Goal: Task Accomplishment & Management: Complete application form

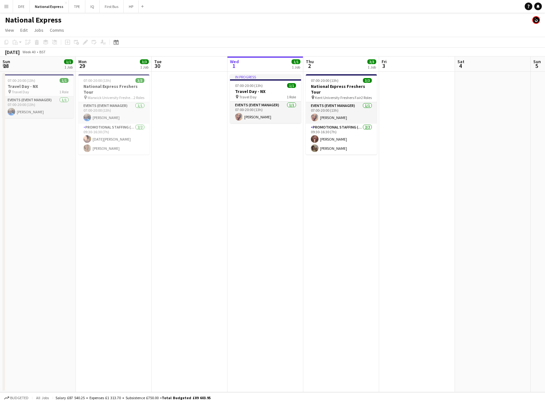
scroll to position [0, 167]
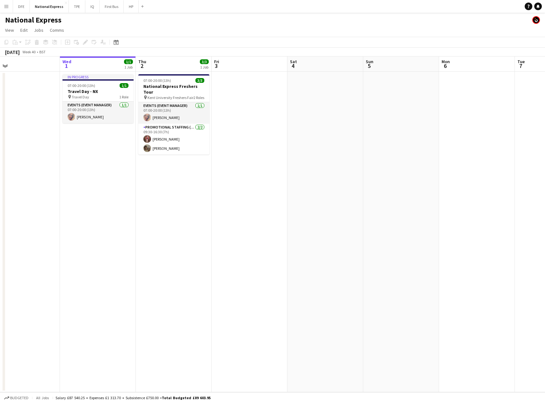
click at [3, 7] on button "Menu" at bounding box center [6, 6] width 13 height 13
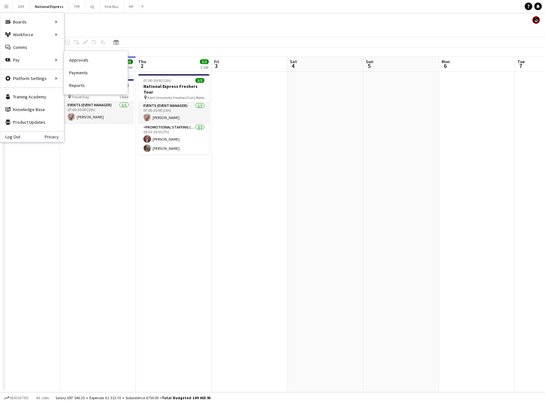
click at [78, 73] on link "Payments" at bounding box center [95, 72] width 63 height 13
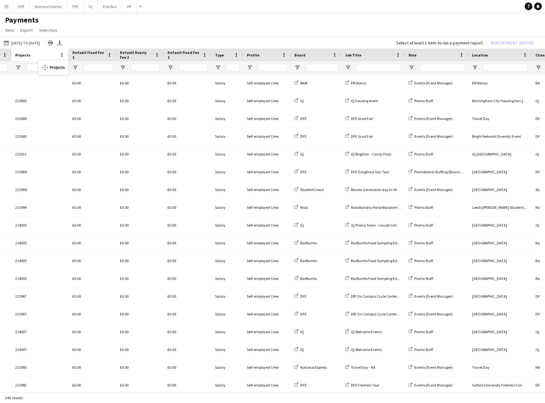
drag, startPoint x: 497, startPoint y: 54, endPoint x: 41, endPoint y: 64, distance: 455.9
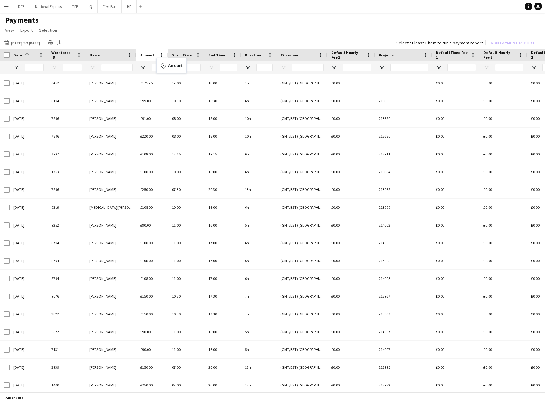
drag, startPoint x: 304, startPoint y: 52, endPoint x: 160, endPoint y: 62, distance: 145.0
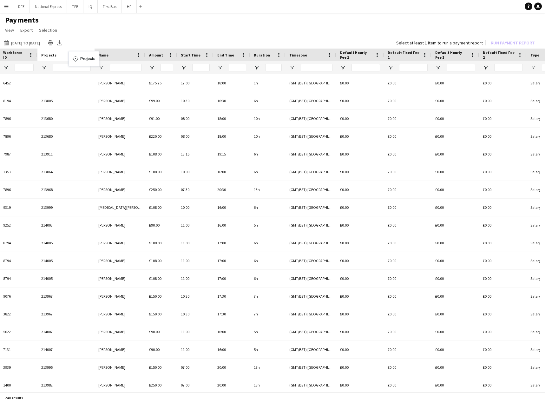
drag, startPoint x: 344, startPoint y: 55, endPoint x: 71, endPoint y: 55, distance: 272.2
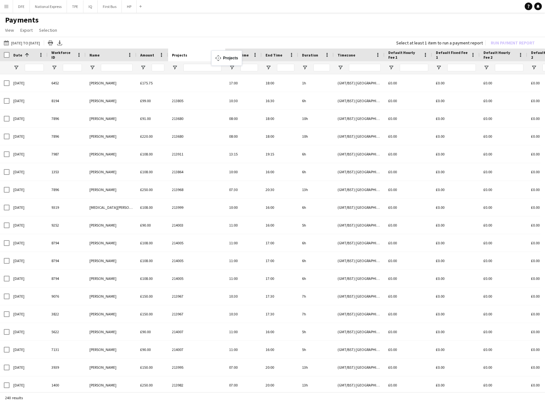
drag, startPoint x: 105, startPoint y: 52, endPoint x: 214, endPoint y: 54, distance: 109.5
click at [125, 67] on input "Name Filter Input" at bounding box center [117, 68] width 32 height 8
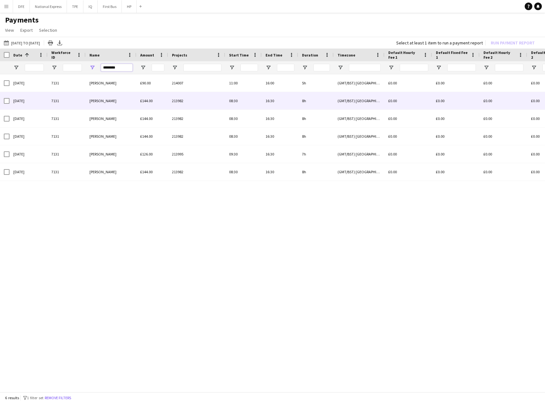
type input "********"
click at [6, 104] on div at bounding box center [7, 101] width 6 height 18
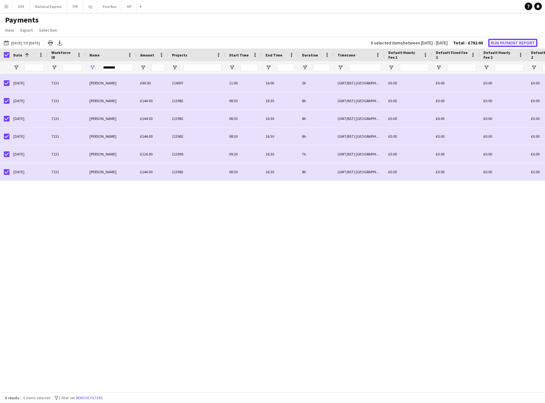
click at [512, 42] on button "Run Payment Report" at bounding box center [512, 43] width 49 height 8
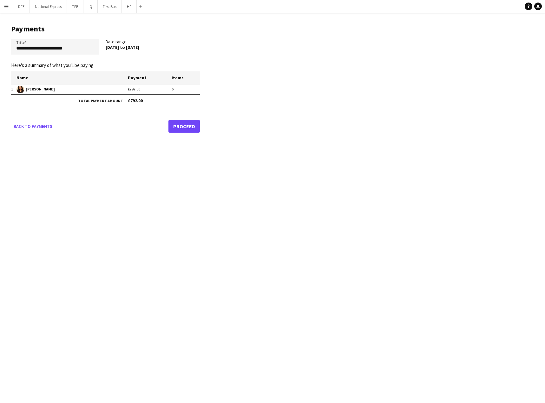
click at [177, 125] on link "Proceed" at bounding box center [183, 126] width 31 height 13
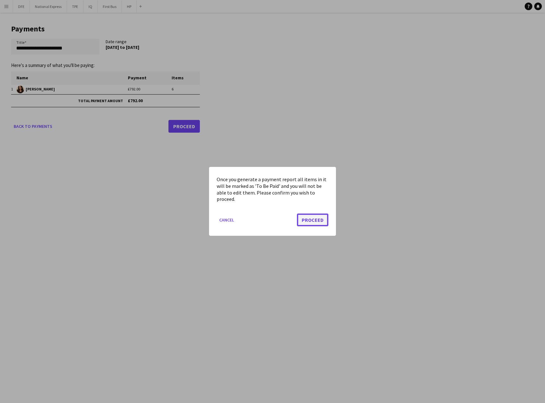
click at [316, 218] on button "Proceed" at bounding box center [312, 220] width 31 height 13
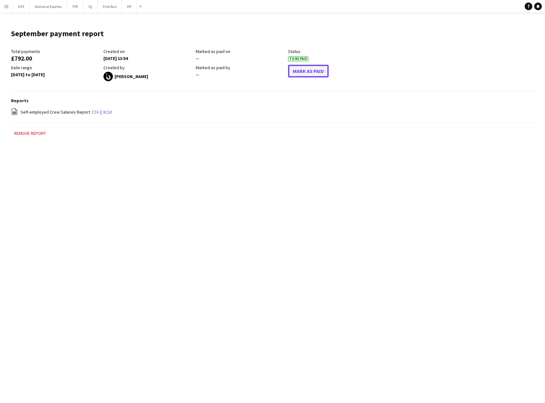
click at [313, 71] on button "Mark As Paid" at bounding box center [308, 71] width 41 height 13
click at [9, 8] on button "Menu" at bounding box center [6, 6] width 13 height 13
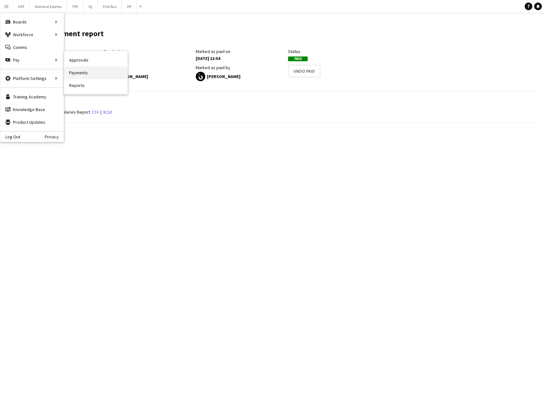
click at [81, 74] on link "Payments" at bounding box center [95, 72] width 63 height 13
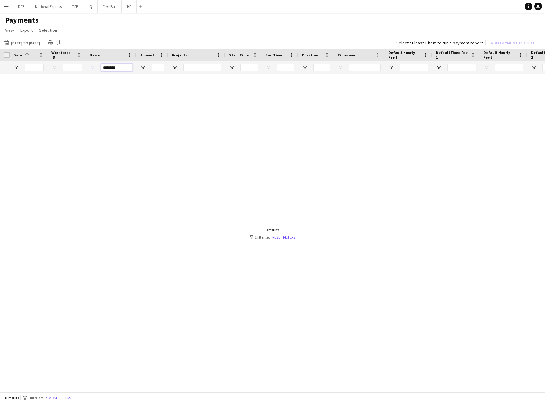
click at [110, 69] on input "********" at bounding box center [117, 68] width 32 height 8
click at [109, 69] on input "********" at bounding box center [117, 68] width 32 height 8
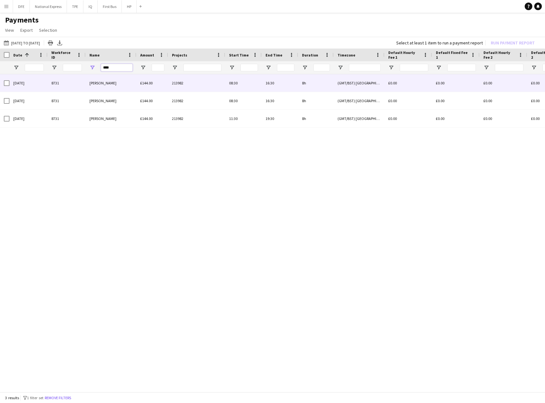
type input "****"
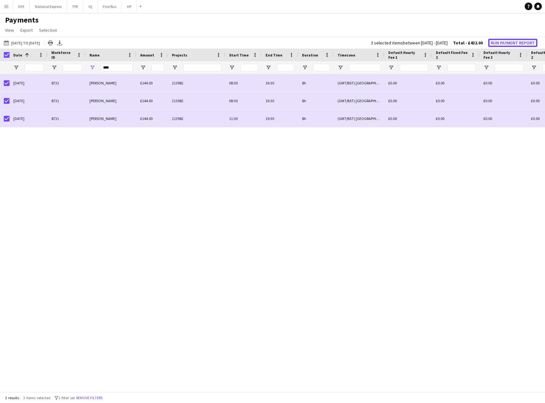
click at [511, 40] on button "Run Payment Report" at bounding box center [512, 43] width 49 height 8
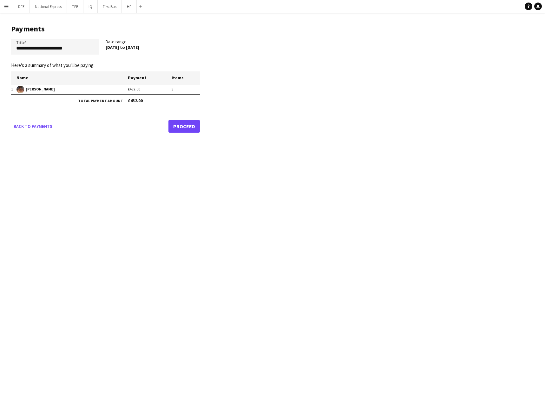
click at [183, 127] on link "Proceed" at bounding box center [183, 126] width 31 height 13
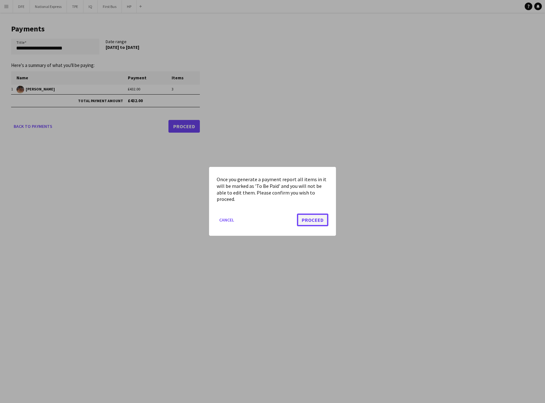
click at [320, 223] on button "Proceed" at bounding box center [312, 220] width 31 height 13
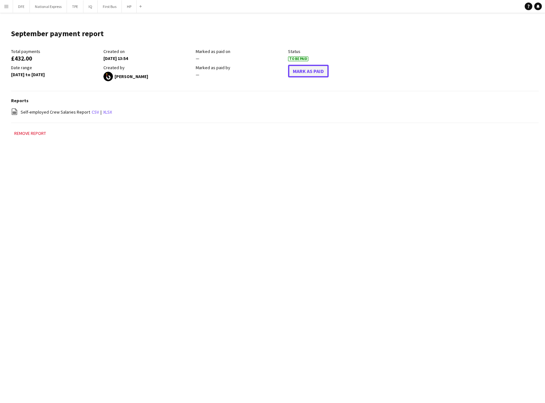
click at [320, 74] on button "Mark As Paid" at bounding box center [308, 71] width 41 height 13
click at [8, 5] on app-icon "Menu" at bounding box center [6, 6] width 5 height 5
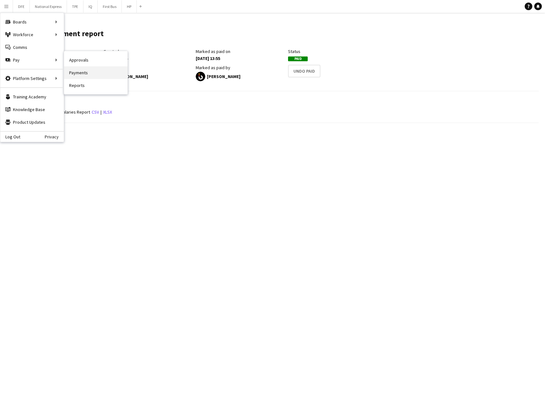
click at [82, 73] on link "Payments" at bounding box center [95, 72] width 63 height 13
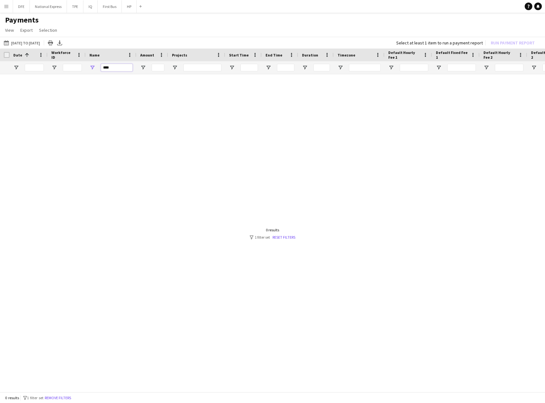
drag, startPoint x: 119, startPoint y: 67, endPoint x: 98, endPoint y: 73, distance: 21.2
click at [93, 68] on div "****" at bounding box center [111, 67] width 51 height 13
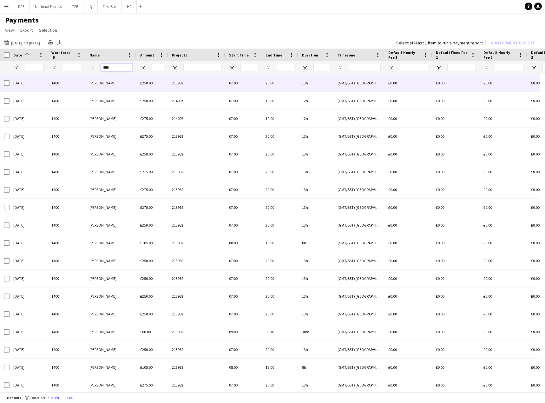
type input "****"
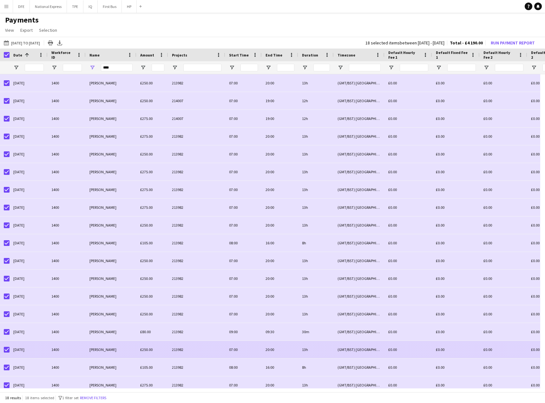
scroll to position [6, 0]
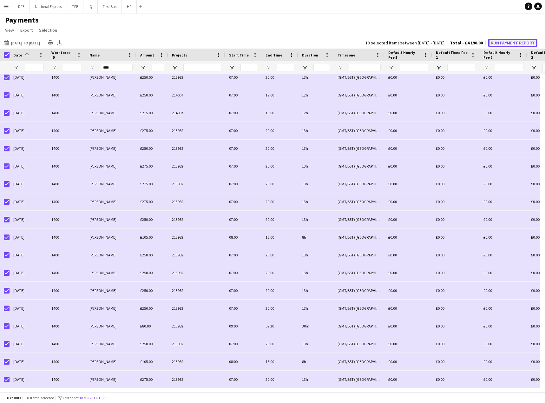
click at [510, 43] on button "Run Payment Report" at bounding box center [512, 43] width 49 height 8
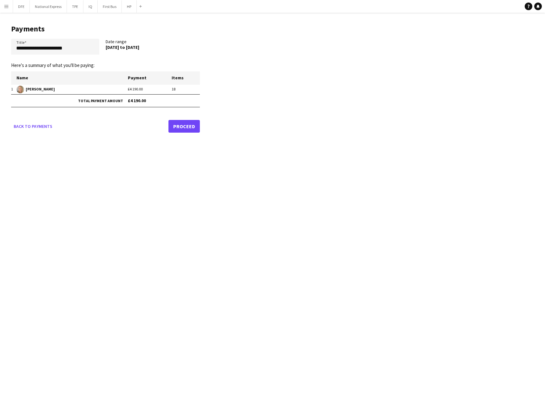
click at [181, 125] on link "Proceed" at bounding box center [183, 126] width 31 height 13
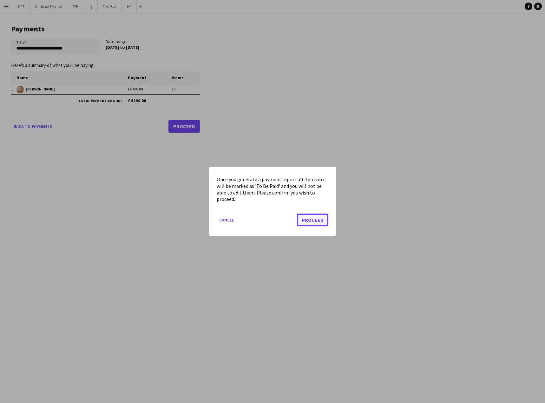
click at [317, 225] on button "Proceed" at bounding box center [312, 220] width 31 height 13
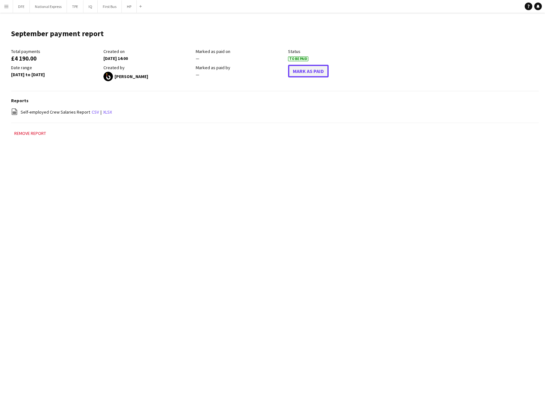
click at [308, 75] on button "Mark As Paid" at bounding box center [308, 71] width 41 height 13
click at [9, 4] on button "Menu" at bounding box center [6, 6] width 13 height 13
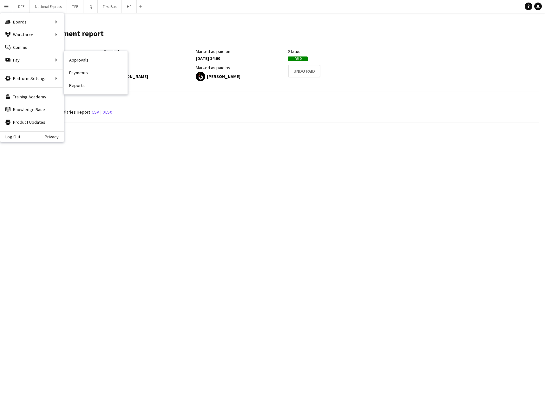
click at [78, 74] on link "Payments" at bounding box center [95, 72] width 63 height 13
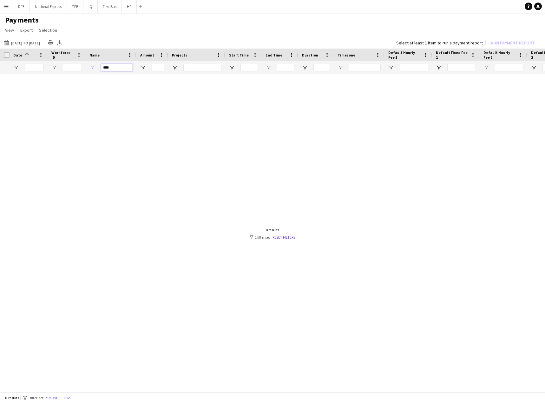
drag, startPoint x: 115, startPoint y: 68, endPoint x: 79, endPoint y: 69, distance: 35.9
click at [85, 69] on div "****" at bounding box center [530, 67] width 1060 height 13
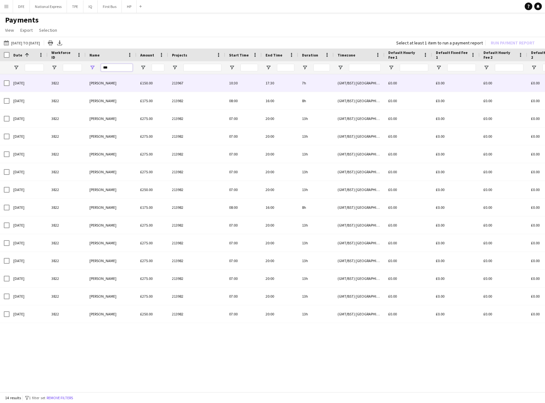
type input "***"
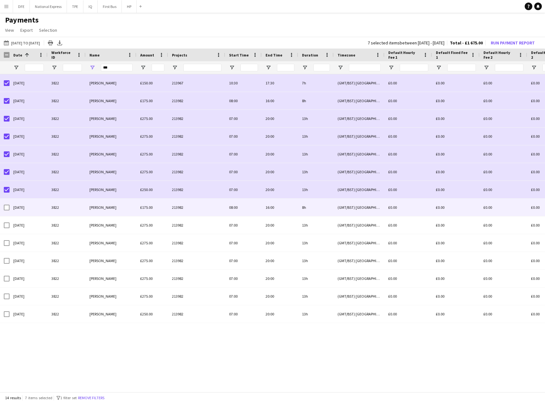
click at [7, 212] on div at bounding box center [7, 208] width 6 height 18
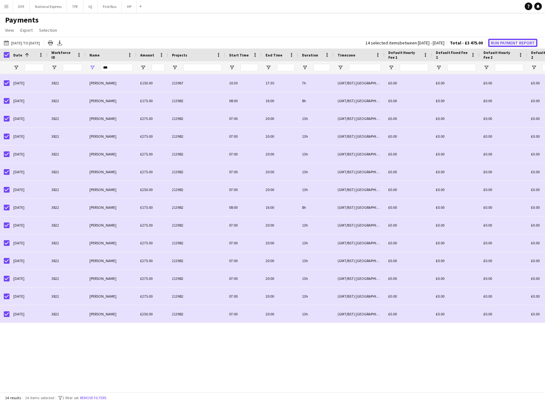
click at [519, 44] on button "Run Payment Report" at bounding box center [512, 43] width 49 height 8
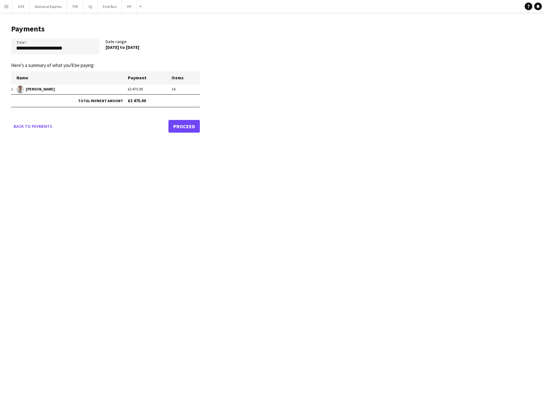
click at [179, 125] on link "Proceed" at bounding box center [183, 126] width 31 height 13
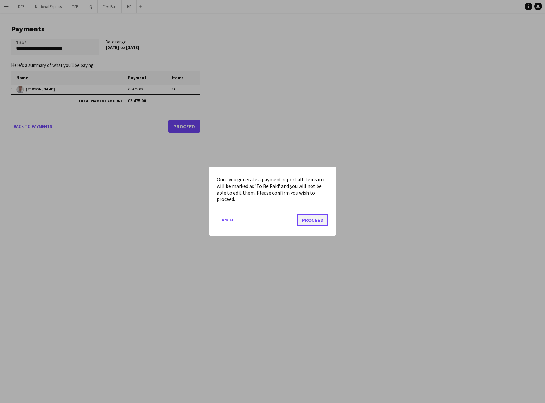
click at [322, 223] on button "Proceed" at bounding box center [312, 220] width 31 height 13
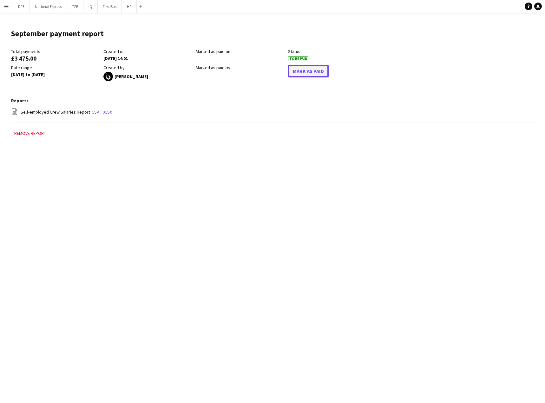
click at [322, 73] on button "Mark As Paid" at bounding box center [308, 71] width 41 height 13
click at [5, 8] on app-icon "Menu" at bounding box center [6, 6] width 5 height 5
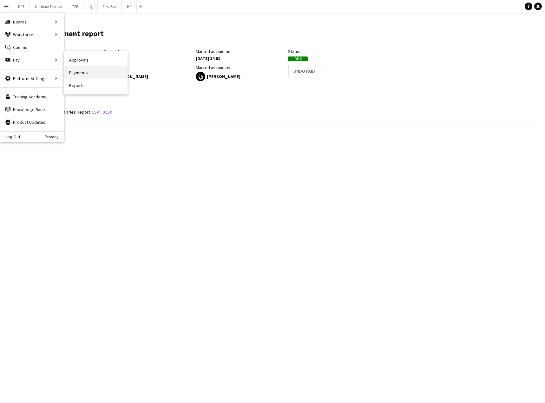
click at [76, 71] on link "Payments" at bounding box center [95, 72] width 63 height 13
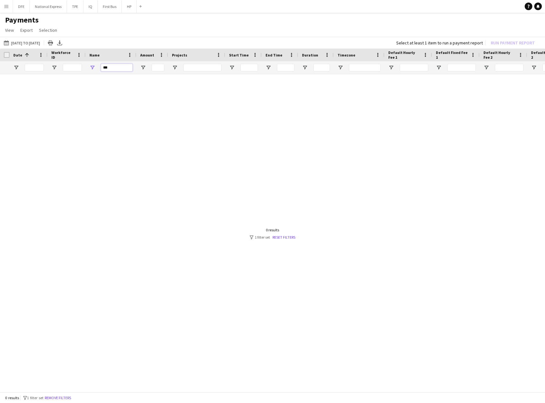
drag, startPoint x: 117, startPoint y: 68, endPoint x: 89, endPoint y: 77, distance: 29.9
click at [86, 71] on div "***" at bounding box center [111, 67] width 51 height 13
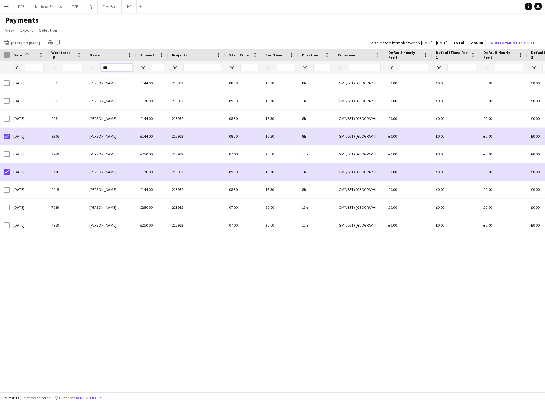
drag, startPoint x: 112, startPoint y: 68, endPoint x: 92, endPoint y: 69, distance: 19.4
click at [92, 69] on div "***" at bounding box center [111, 67] width 51 height 13
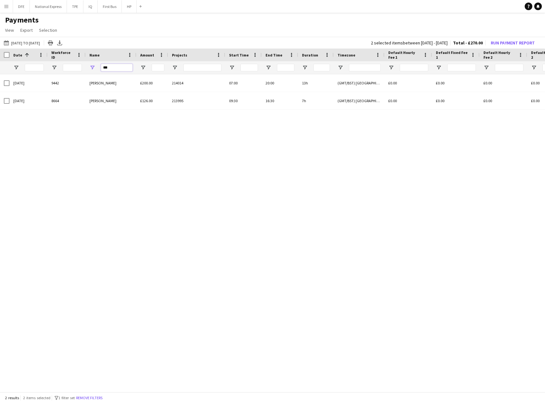
click at [91, 68] on div "***" at bounding box center [111, 67] width 51 height 13
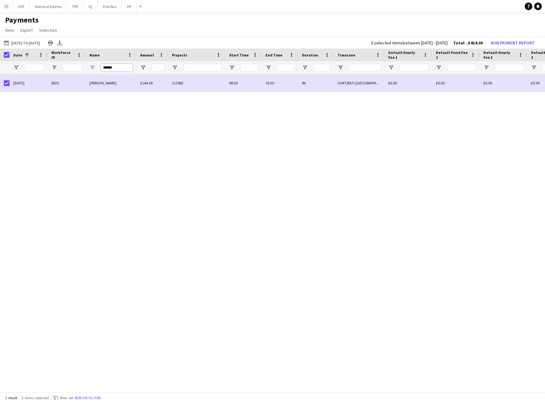
drag, startPoint x: 103, startPoint y: 68, endPoint x: 96, endPoint y: 67, distance: 6.7
click at [96, 67] on div "******" at bounding box center [111, 67] width 51 height 13
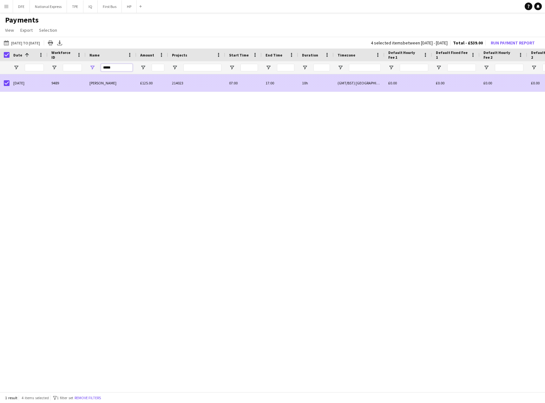
drag, startPoint x: 116, startPoint y: 70, endPoint x: 96, endPoint y: 74, distance: 20.2
click at [96, 74] on div "Date 1 Workforce ID Name" at bounding box center [272, 221] width 545 height 344
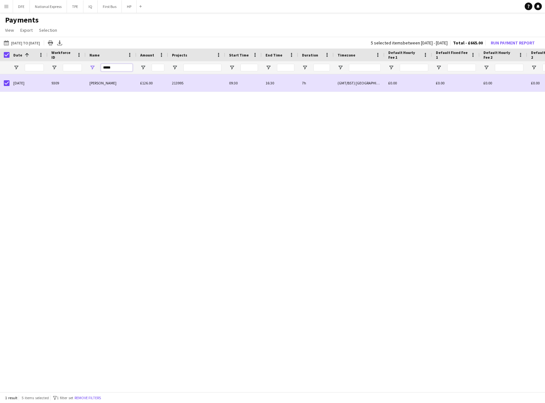
drag, startPoint x: 109, startPoint y: 69, endPoint x: 94, endPoint y: 70, distance: 15.2
click at [94, 70] on div "*****" at bounding box center [111, 67] width 51 height 13
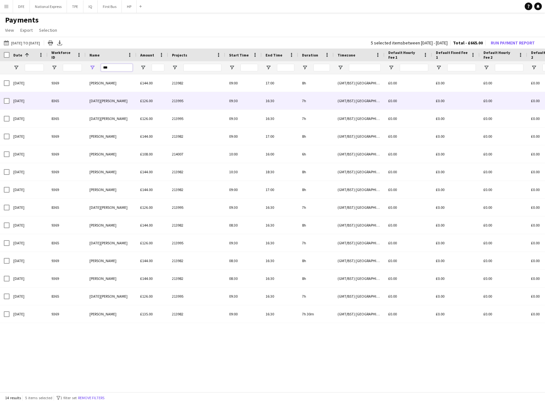
type input "***"
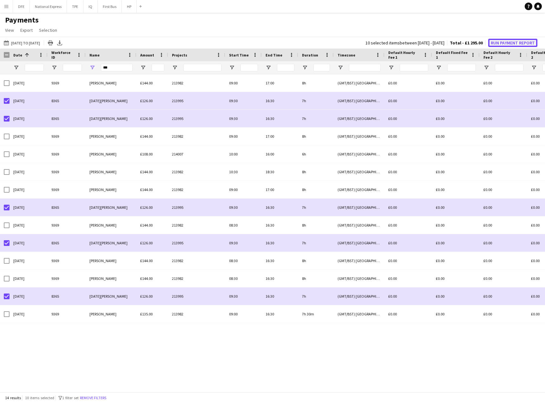
click at [513, 45] on button "Run Payment Report" at bounding box center [512, 43] width 49 height 8
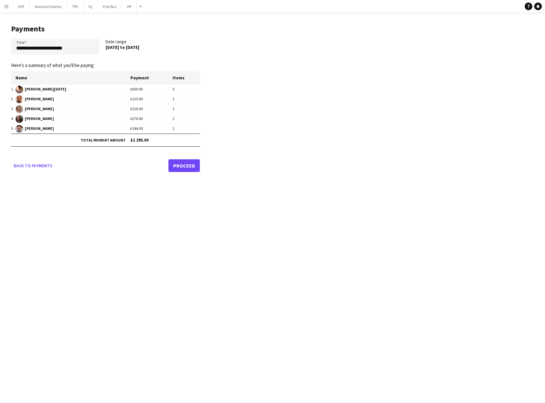
click at [180, 167] on link "Proceed" at bounding box center [183, 165] width 31 height 13
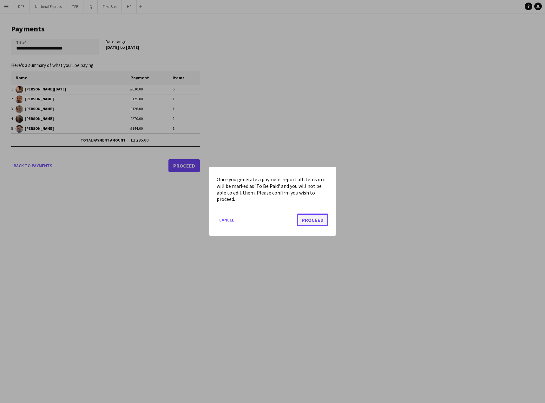
click at [318, 220] on button "Proceed" at bounding box center [312, 220] width 31 height 13
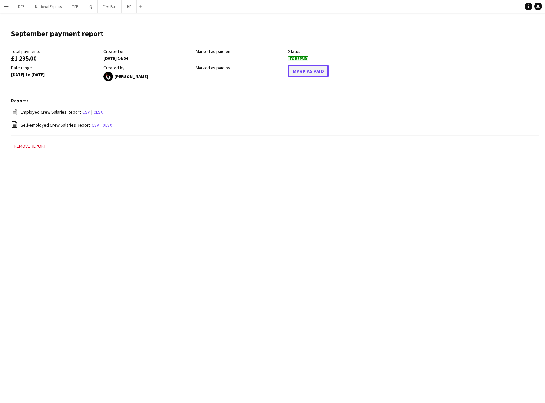
click at [308, 72] on button "Mark As Paid" at bounding box center [308, 71] width 41 height 13
click at [9, 2] on button "Menu" at bounding box center [6, 6] width 13 height 13
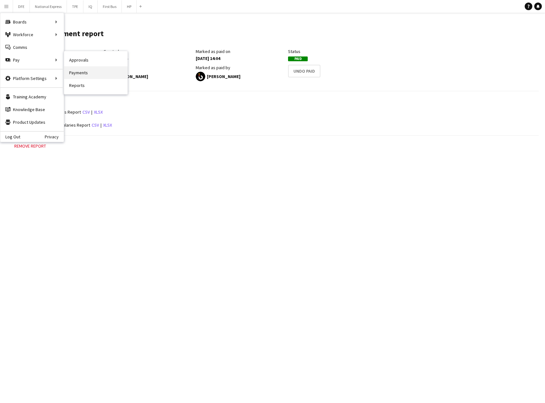
click at [78, 69] on link "Payments" at bounding box center [95, 72] width 63 height 13
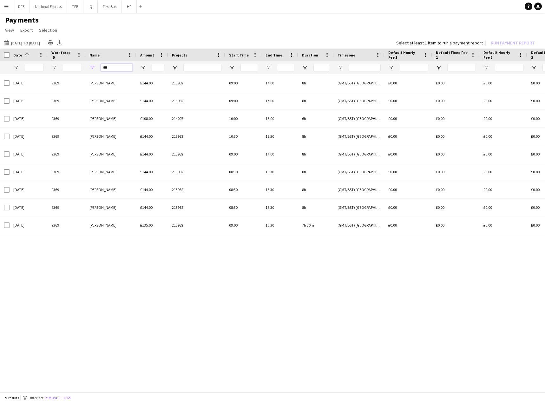
drag, startPoint x: 108, startPoint y: 67, endPoint x: 96, endPoint y: 66, distance: 11.1
click at [100, 67] on div "***" at bounding box center [111, 67] width 51 height 13
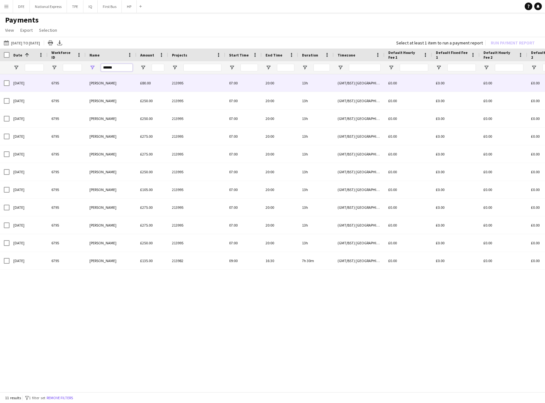
type input "******"
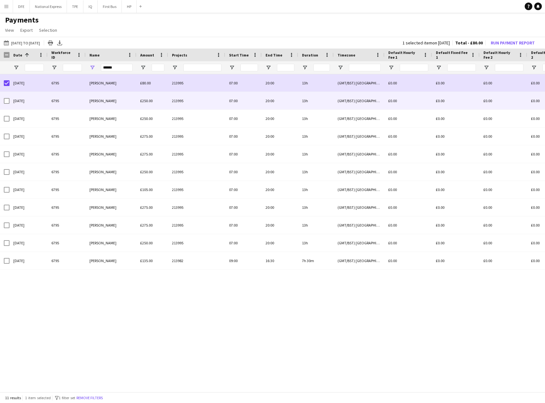
drag, startPoint x: 8, startPoint y: 93, endPoint x: 8, endPoint y: 97, distance: 3.5
click at [8, 93] on div at bounding box center [7, 101] width 6 height 18
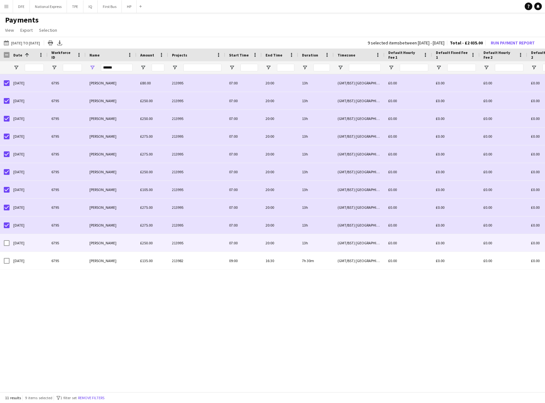
click at [7, 247] on div at bounding box center [7, 243] width 6 height 18
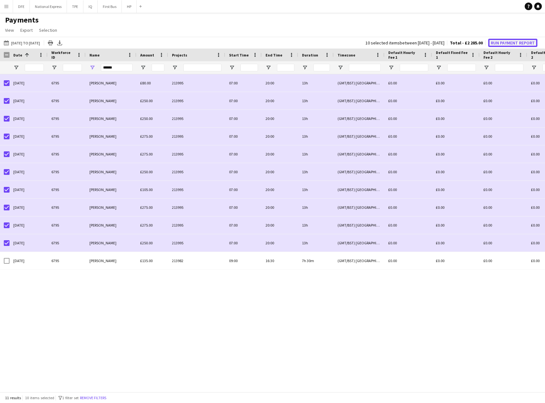
click at [515, 43] on button "Run Payment Report" at bounding box center [512, 43] width 49 height 8
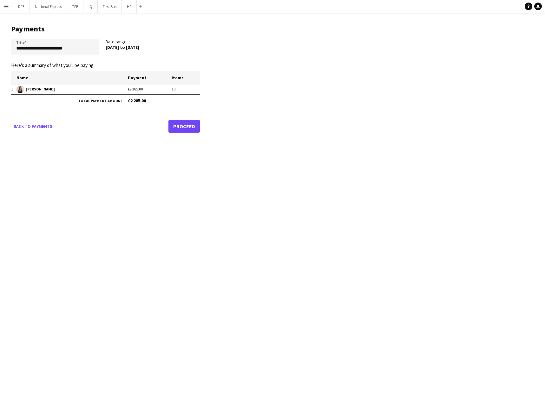
click at [181, 125] on link "Proceed" at bounding box center [183, 126] width 31 height 13
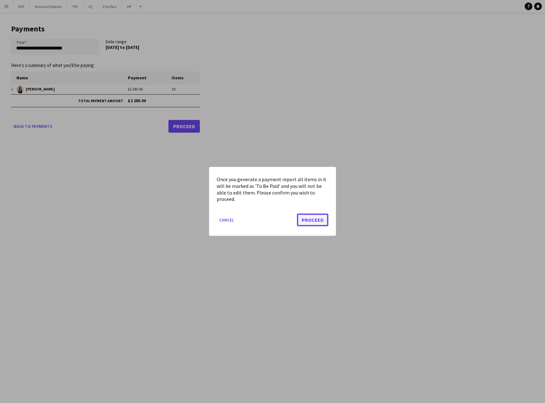
click at [317, 222] on button "Proceed" at bounding box center [312, 220] width 31 height 13
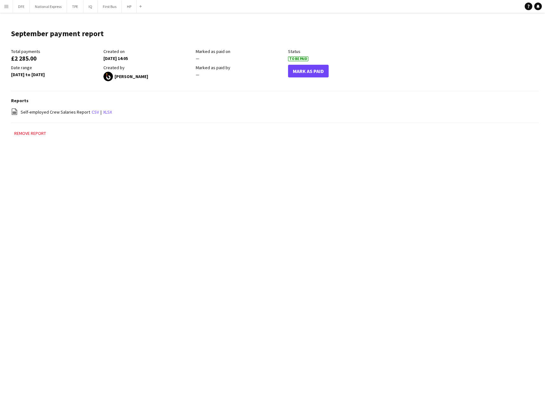
click at [4, 7] on app-icon "Menu" at bounding box center [6, 6] width 5 height 5
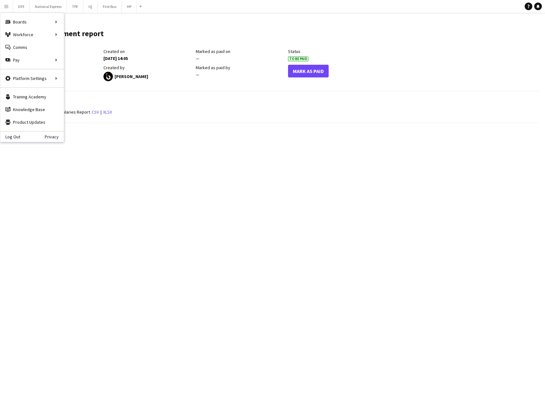
click at [319, 78] on div "Mark As Paid" at bounding box center [334, 73] width 92 height 16
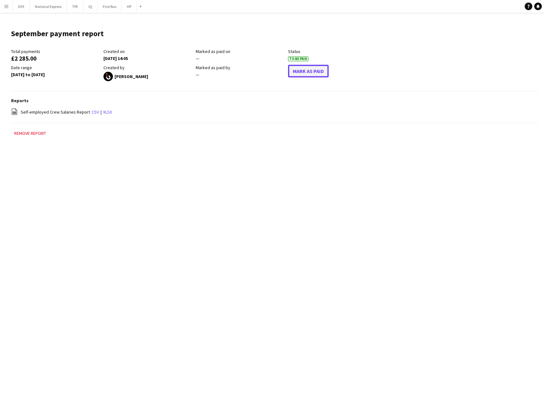
click at [309, 65] on button "Mark As Paid" at bounding box center [308, 71] width 41 height 13
click at [8, 9] on button "Menu" at bounding box center [6, 6] width 13 height 13
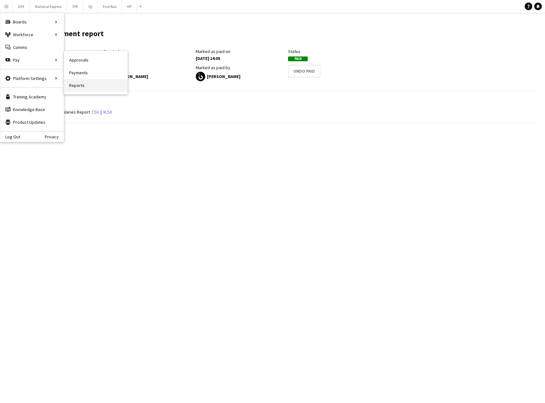
click at [79, 85] on link "Reports" at bounding box center [95, 85] width 63 height 13
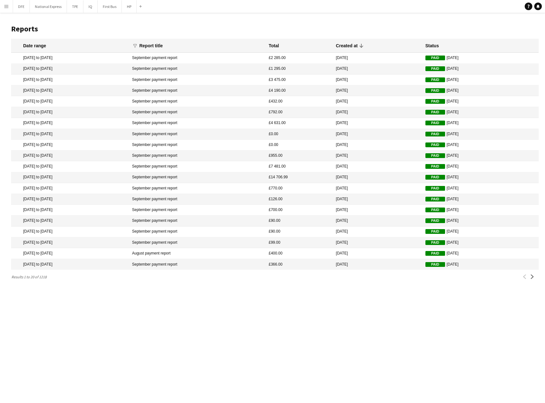
click at [7, 4] on app-icon "Menu" at bounding box center [6, 6] width 5 height 5
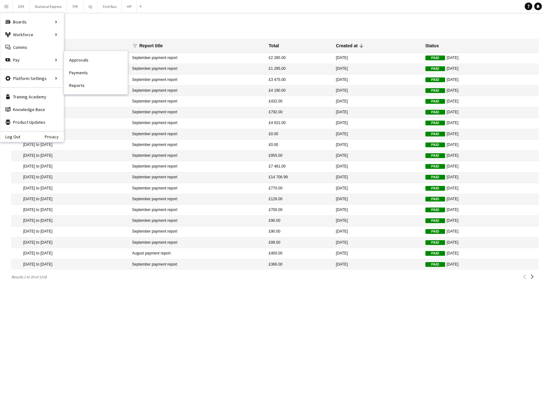
click at [84, 71] on link "Payments" at bounding box center [95, 72] width 63 height 13
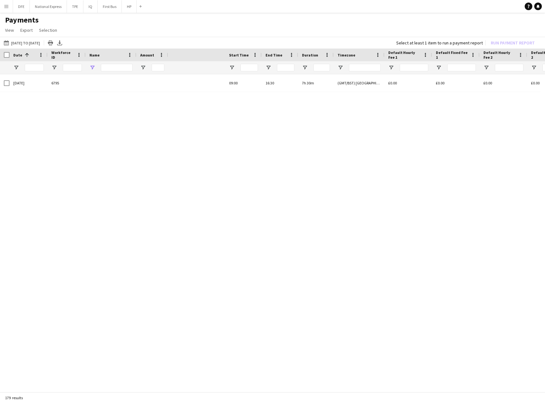
type input "******"
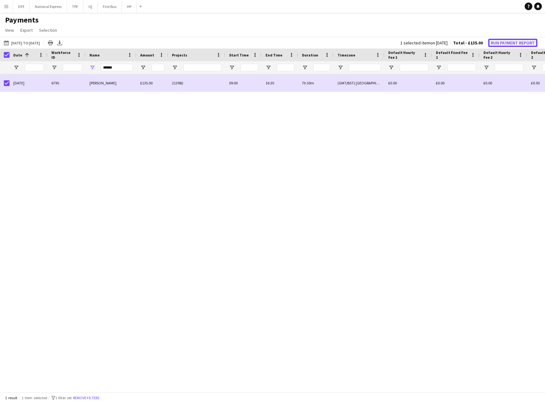
click at [526, 44] on button "Run Payment Report" at bounding box center [512, 43] width 49 height 8
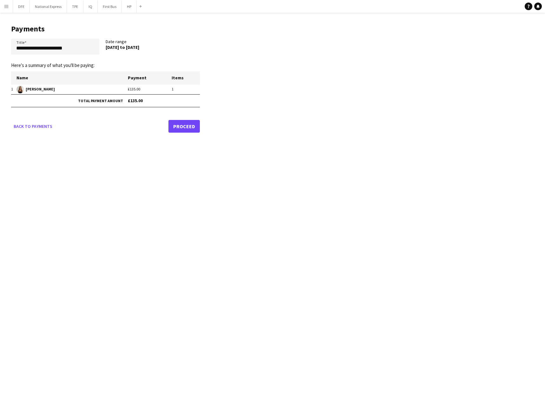
click at [195, 125] on link "Proceed" at bounding box center [183, 126] width 31 height 13
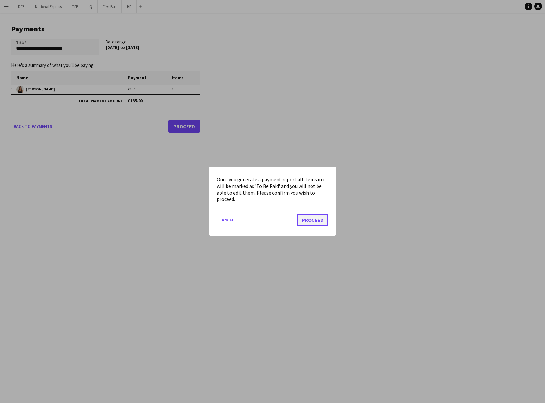
click at [321, 220] on button "Proceed" at bounding box center [312, 220] width 31 height 13
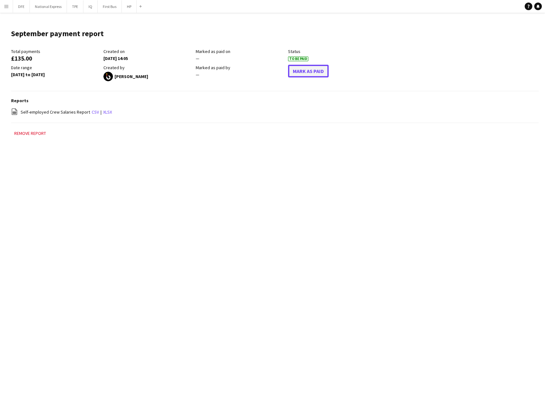
click at [312, 72] on button "Mark As Paid" at bounding box center [308, 71] width 41 height 13
click at [4, 10] on button "Menu" at bounding box center [6, 6] width 13 height 13
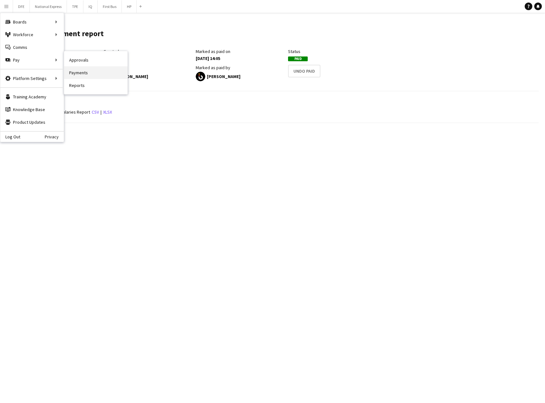
click at [97, 74] on link "Payments" at bounding box center [95, 72] width 63 height 13
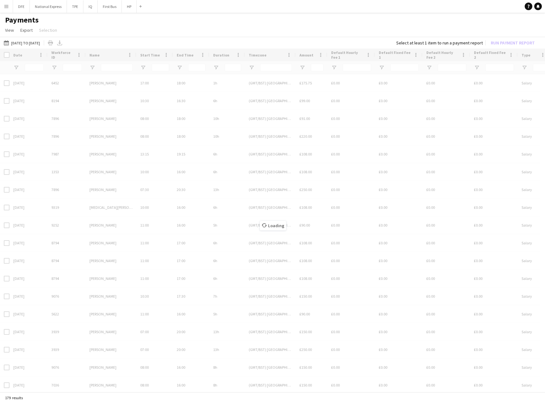
type input "******"
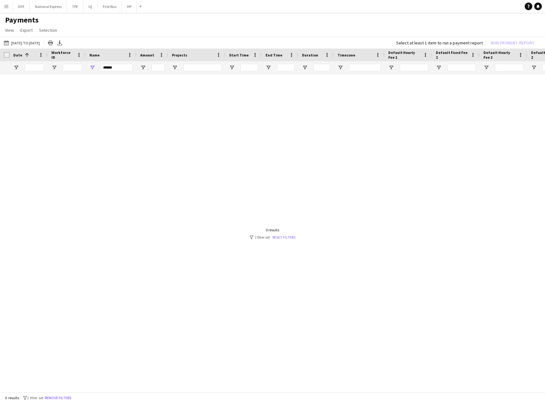
click at [291, 236] on link "Reset filters" at bounding box center [283, 237] width 23 height 5
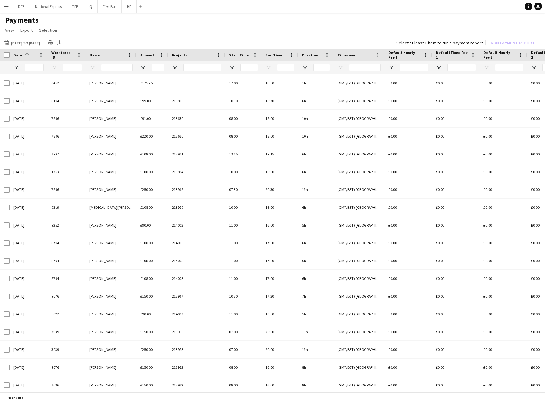
click at [146, 56] on span "Amount" at bounding box center [147, 55] width 14 height 5
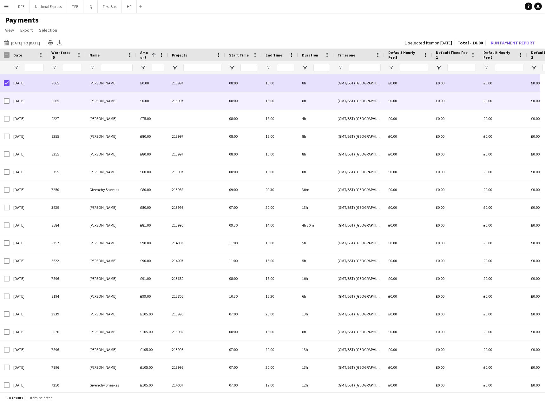
click at [6, 97] on div at bounding box center [7, 101] width 6 height 18
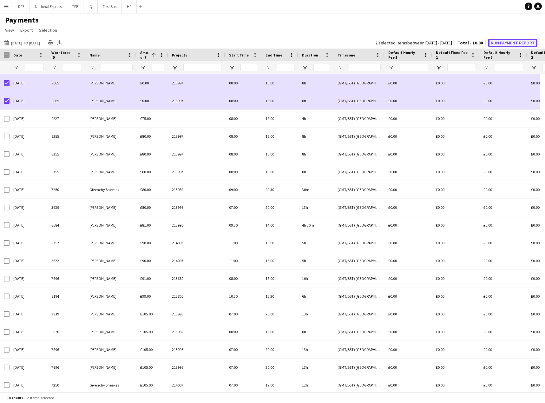
click at [508, 41] on button "Run Payment Report" at bounding box center [512, 43] width 49 height 8
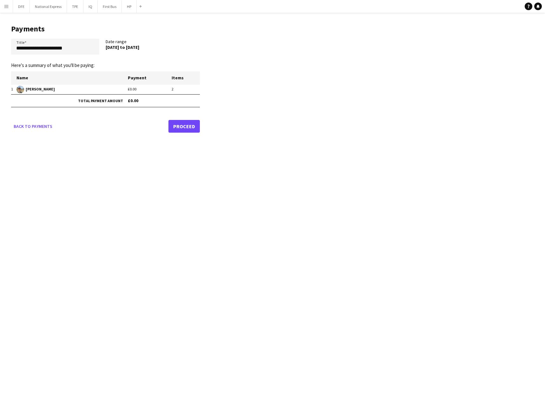
click at [189, 130] on link "Proceed" at bounding box center [183, 126] width 31 height 13
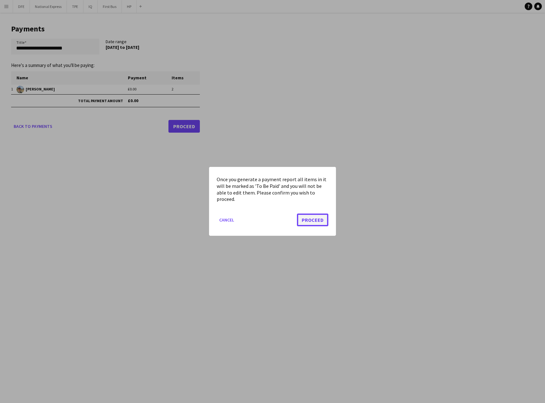
click at [311, 221] on button "Proceed" at bounding box center [312, 220] width 31 height 13
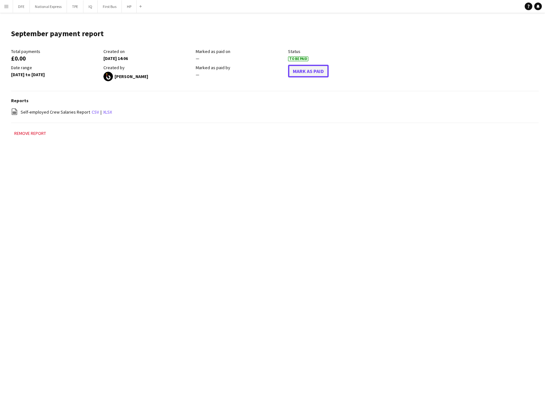
click at [317, 71] on button "Mark As Paid" at bounding box center [308, 71] width 41 height 13
click at [3, 9] on button "Menu" at bounding box center [6, 6] width 13 height 13
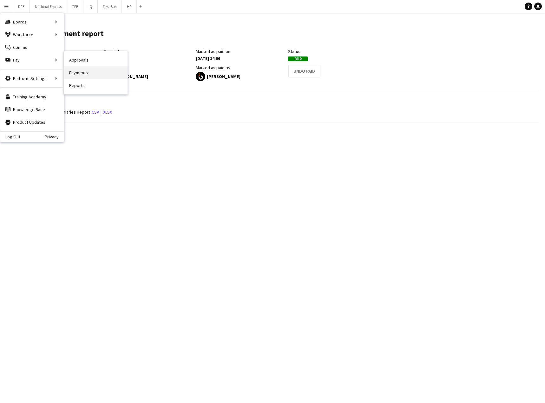
click at [83, 71] on link "Payments" at bounding box center [95, 72] width 63 height 13
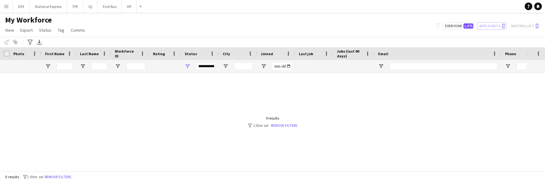
click at [169, 105] on div at bounding box center [263, 119] width 526 height 93
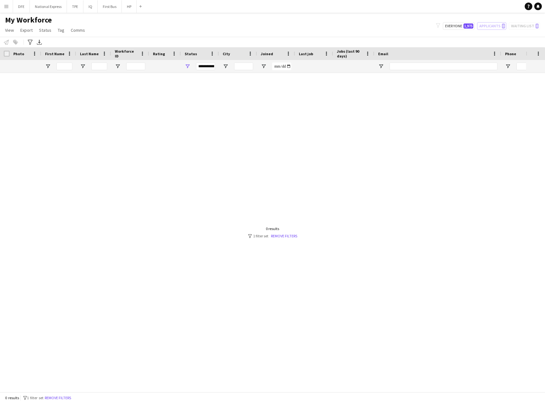
drag, startPoint x: 134, startPoint y: 22, endPoint x: 104, endPoint y: 23, distance: 30.2
click at [131, 22] on div "My Workforce View Views Default view New view Update view Delete view Edit name…" at bounding box center [272, 26] width 545 height 22
click at [23, 7] on button "DFE Close" at bounding box center [21, 6] width 17 height 12
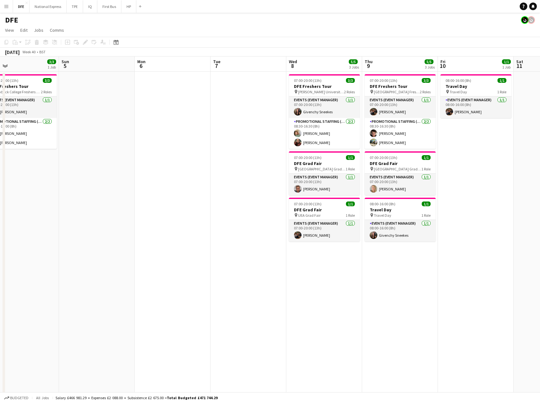
drag, startPoint x: 446, startPoint y: 151, endPoint x: 140, endPoint y: 162, distance: 306.3
click at [140, 162] on app-calendar-viewport "Wed 1 18/18 6 Jobs Thu 2 6/6 4 Jobs Fri 3 3/3 1 Job Sat 4 3/3 1 Job Sun 5 Mon 6…" at bounding box center [270, 361] width 540 height 611
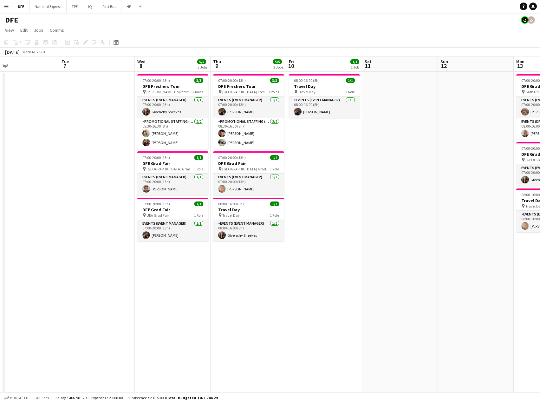
scroll to position [0, 179]
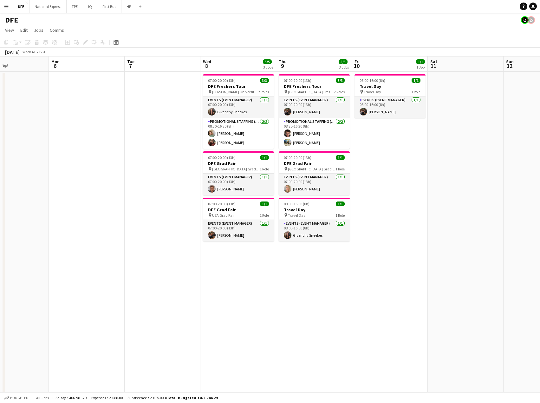
drag, startPoint x: 174, startPoint y: 172, endPoint x: 165, endPoint y: 172, distance: 9.2
click at [165, 172] on app-calendar-viewport "Fri 3 3/3 1 Job Sat 4 3/3 1 Job Sun 5 Mon 6 Tue 7 Wed 8 5/5 3 Jobs Thu 9 5/5 3 …" at bounding box center [270, 361] width 540 height 611
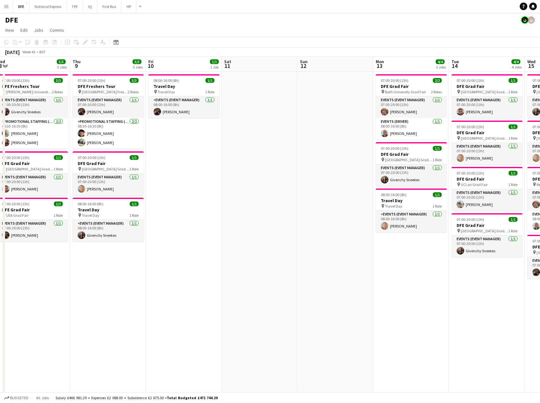
scroll to position [0, 304]
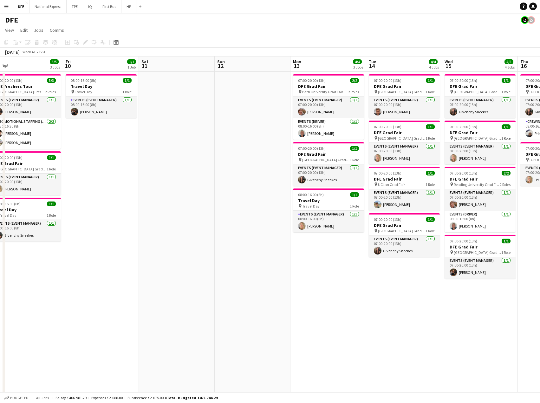
drag, startPoint x: 312, startPoint y: 167, endPoint x: 39, endPoint y: 164, distance: 273.8
click at [39, 164] on app-calendar-viewport "Sun 5 Mon 6 Tue 7 Wed 8 5/5 3 Jobs Thu 9 5/5 3 Jobs Fri 10 1/1 1 Job Sat 11 Sun…" at bounding box center [270, 361] width 540 height 611
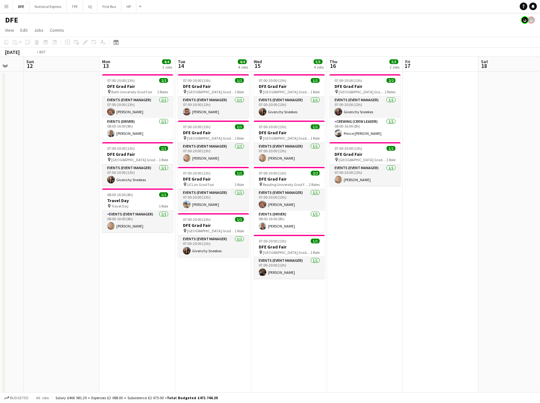
drag, startPoint x: 414, startPoint y: 171, endPoint x: 39, endPoint y: 171, distance: 374.6
click at [39, 171] on app-calendar-viewport "Thu 9 5/5 3 Jobs Fri 10 1/1 1 Job Sat 11 Sun 12 Mon 13 4/4 3 Jobs Tue 14 4/4 4 …" at bounding box center [270, 361] width 540 height 611
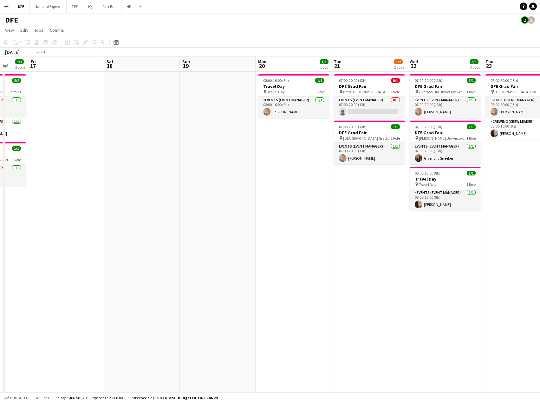
drag, startPoint x: 374, startPoint y: 166, endPoint x: 35, endPoint y: 174, distance: 338.6
click at [35, 174] on app-calendar-viewport "Tue 14 4/4 4 Jobs Wed 15 5/5 4 Jobs Thu 16 3/3 2 Jobs Fri 17 Sat 18 Sun 19 Mon …" at bounding box center [270, 361] width 540 height 611
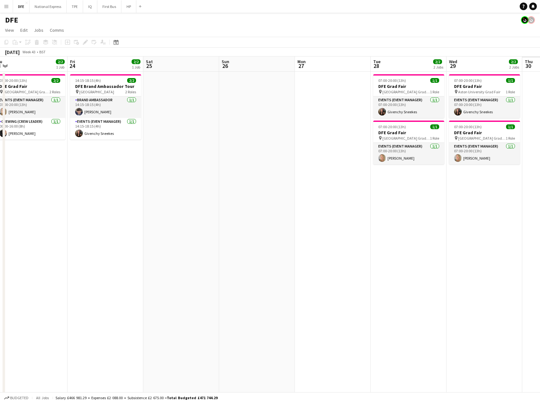
drag, startPoint x: 322, startPoint y: 174, endPoint x: 21, endPoint y: 172, distance: 301.0
click at [8, 171] on app-calendar-viewport "Sun 19 Mon 20 1/1 1 Job Tue 21 1/2 2 Jobs Wed 22 3/3 3 Jobs Thu 23 2/2 1 Job Fr…" at bounding box center [270, 361] width 540 height 611
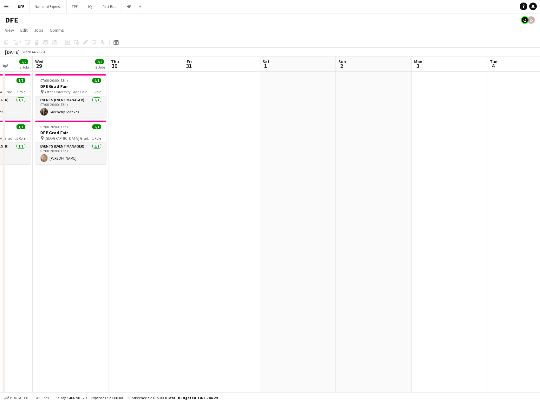
scroll to position [0, 272]
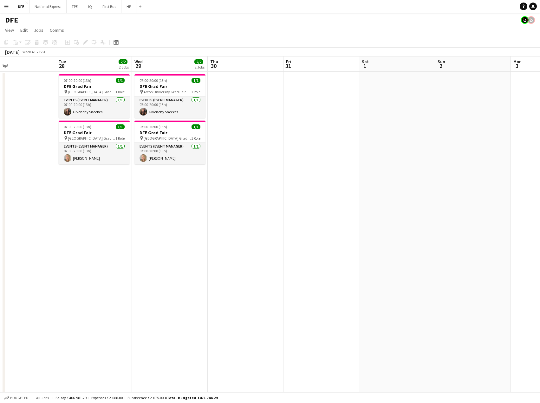
drag, startPoint x: 309, startPoint y: 180, endPoint x: 156, endPoint y: 167, distance: 153.8
click at [479, 166] on app-calendar-viewport "Sat 25 Sun 26 Mon 27 Tue 28 2/2 2 Jobs Wed 29 2/2 2 Jobs Thu 30 Fri 31 Sat 1 Su…" at bounding box center [270, 361] width 540 height 611
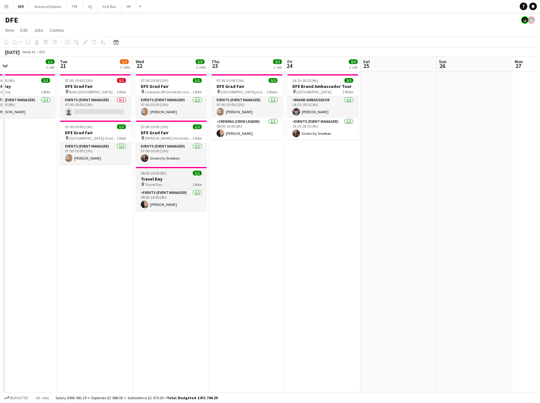
drag, startPoint x: 387, startPoint y: 171, endPoint x: 162, endPoint y: 175, distance: 225.3
click at [448, 166] on app-calendar-viewport "Sat 18 Sun 19 Mon 20 1/1 1 Job Tue 21 1/2 2 Jobs Wed 22 3/3 3 Jobs Thu 23 2/2 1…" at bounding box center [270, 361] width 540 height 611
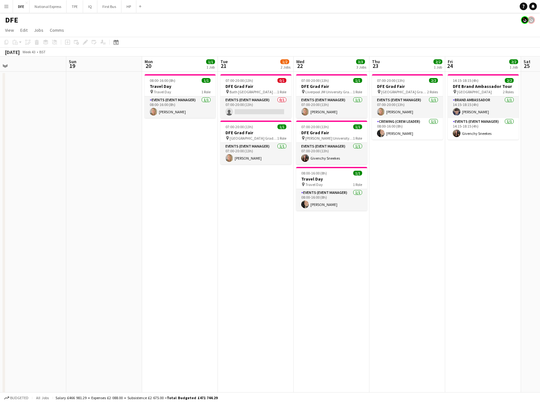
drag, startPoint x: 357, startPoint y: 186, endPoint x: 293, endPoint y: 177, distance: 65.0
click at [460, 179] on app-calendar-viewport "Thu 16 3/3 2 Jobs Fri 17 Sat 18 Sun 19 Mon 20 1/1 1 Job Tue 21 1/2 2 Jobs Wed 2…" at bounding box center [270, 361] width 540 height 611
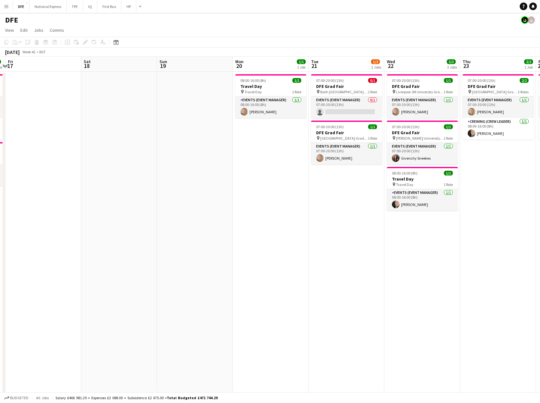
drag, startPoint x: 267, startPoint y: 178, endPoint x: 446, endPoint y: 174, distance: 179.3
click at [473, 175] on app-calendar-viewport "Wed 15 5/5 4 Jobs Thu 16 3/3 2 Jobs Fri 17 Sat 18 Sun 19 Mon 20 1/1 1 Job Tue 2…" at bounding box center [270, 361] width 540 height 611
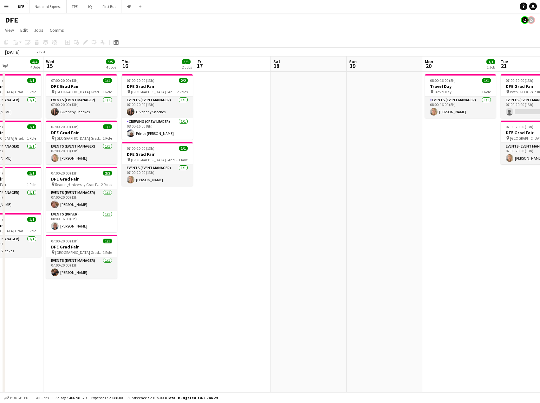
drag, startPoint x: 161, startPoint y: 175, endPoint x: 421, endPoint y: 171, distance: 260.5
click at [476, 170] on app-calendar-viewport "Sun 12 Mon 13 4/4 3 Jobs Tue 14 4/4 4 Jobs Wed 15 5/5 4 Jobs Thu 16 3/3 2 Jobs …" at bounding box center [270, 361] width 540 height 611
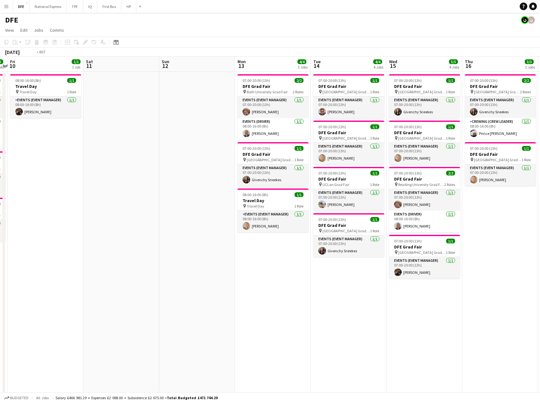
drag, startPoint x: 499, startPoint y: 174, endPoint x: 461, endPoint y: 174, distance: 38.4
click at [501, 174] on app-calendar-viewport "Wed 8 5/5 3 Jobs Thu 9 5/5 3 Jobs Fri 10 1/1 1 Job Sat 11 Sun 12 Mon 13 4/4 3 J…" at bounding box center [270, 361] width 540 height 611
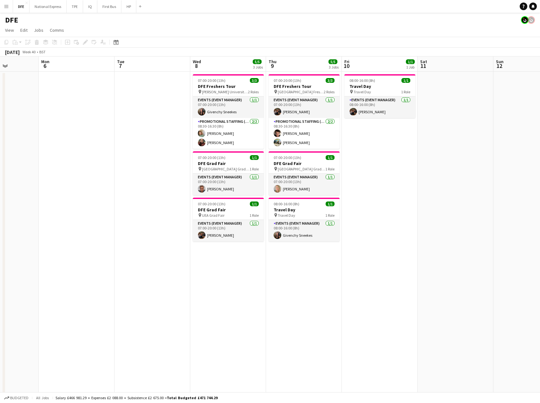
drag, startPoint x: 241, startPoint y: 204, endPoint x: 500, endPoint y: 193, distance: 258.8
click at [500, 182] on app-calendar-viewport "Fri 3 3/3 1 Job Sat 4 3/3 1 Job Sun 5 Mon 6 Tue 7 Wed 8 5/5 3 Jobs Thu 9 5/5 3 …" at bounding box center [270, 361] width 540 height 611
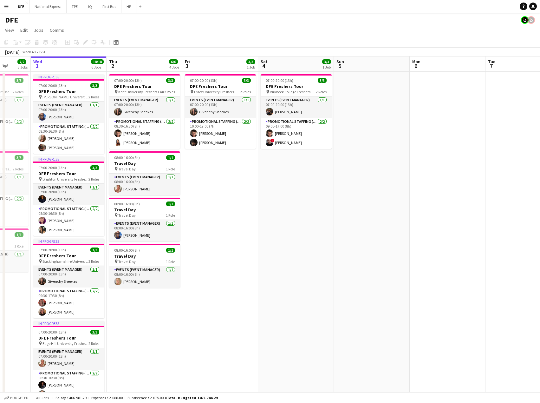
scroll to position [0, 189]
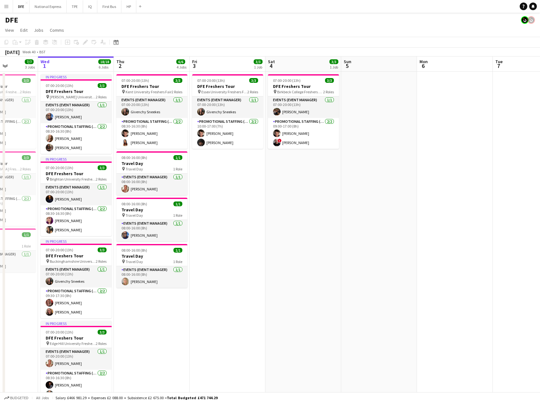
drag, startPoint x: 475, startPoint y: 199, endPoint x: 545, endPoint y: 197, distance: 69.8
click at [540, 182] on html "Menu Boards Boards Boards All jobs Status Workforce Workforce My Workforce Recr…" at bounding box center [270, 339] width 540 height 678
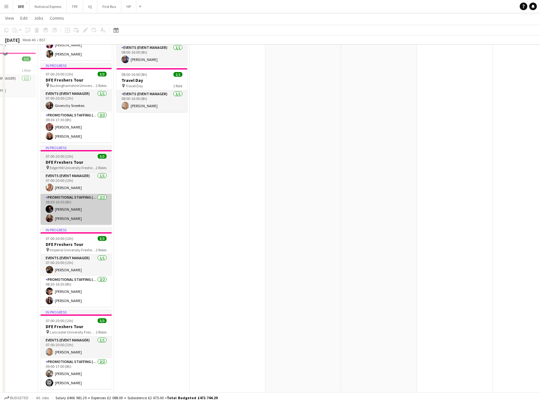
scroll to position [190, 0]
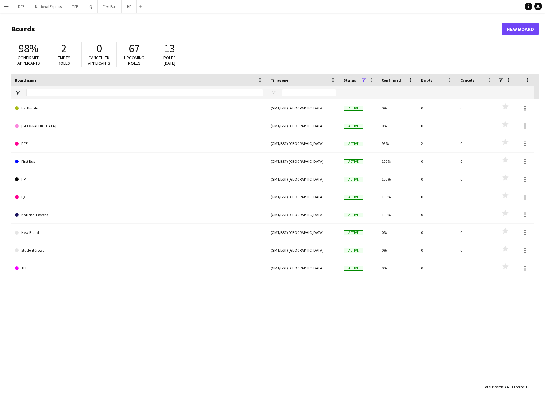
click at [9, 5] on app-icon "Menu" at bounding box center [6, 6] width 5 height 5
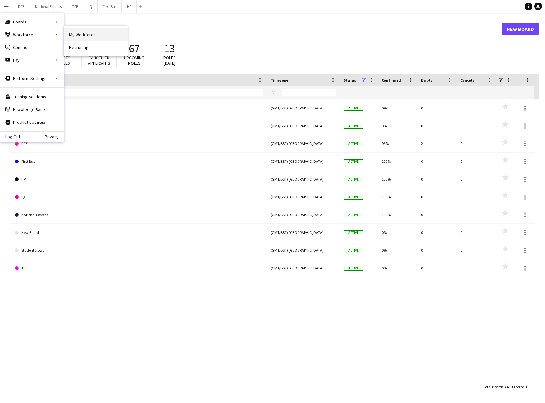
click at [92, 33] on link "My Workforce" at bounding box center [95, 34] width 63 height 13
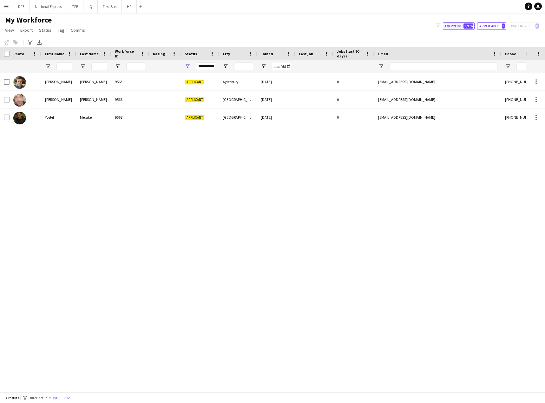
click at [456, 24] on button "Everyone 1,976" at bounding box center [459, 26] width 32 height 8
type input "**********"
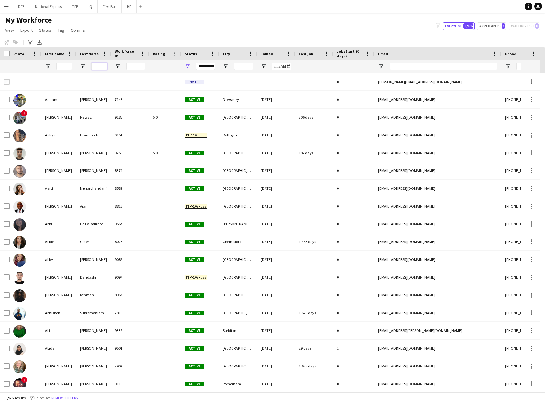
click at [96, 67] on input "Last Name Filter Input" at bounding box center [99, 66] width 16 height 8
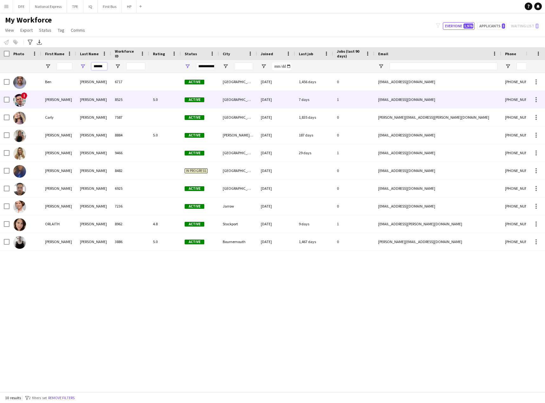
type input "******"
click at [45, 102] on div "[PERSON_NAME]" at bounding box center [58, 99] width 35 height 17
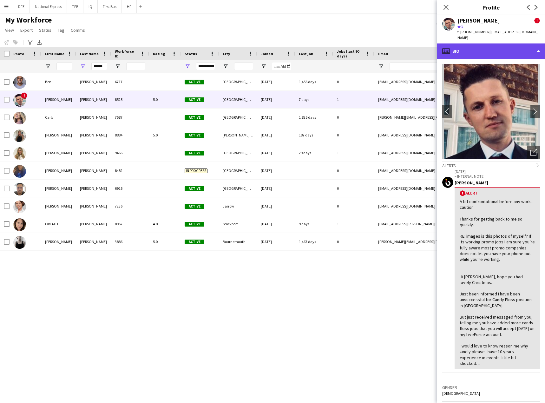
click at [492, 49] on div "profile Bio" at bounding box center [491, 50] width 108 height 15
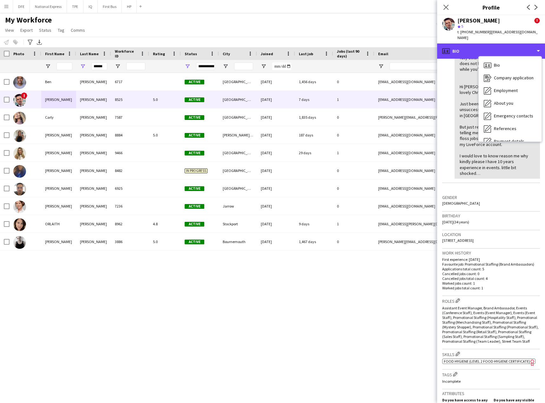
scroll to position [190, 0]
drag, startPoint x: 466, startPoint y: 234, endPoint x: 442, endPoint y: 237, distance: 24.2
click at [442, 237] on app-crew-profile-bio "chevron-left chevron-right Open photos pop-in Alerts chevron-right [DATE] – INT…" at bounding box center [491, 231] width 108 height 344
copy span "5 Cheviot Close"
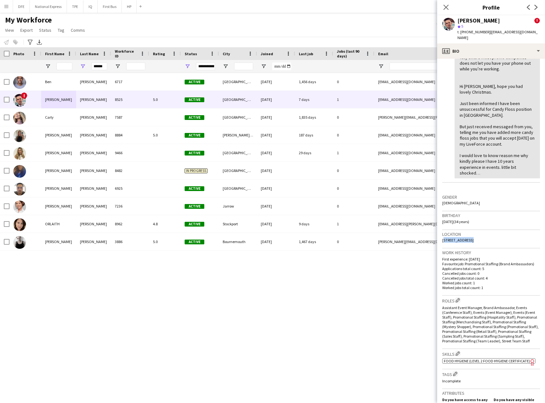
drag, startPoint x: 487, startPoint y: 235, endPoint x: 468, endPoint y: 234, distance: 19.4
click at [468, 238] on span "[STREET_ADDRESS]" at bounding box center [457, 240] width 31 height 5
copy span "East Preston"
drag, startPoint x: 512, startPoint y: 233, endPoint x: 489, endPoint y: 235, distance: 22.6
click at [474, 238] on span "[STREET_ADDRESS]" at bounding box center [457, 240] width 31 height 5
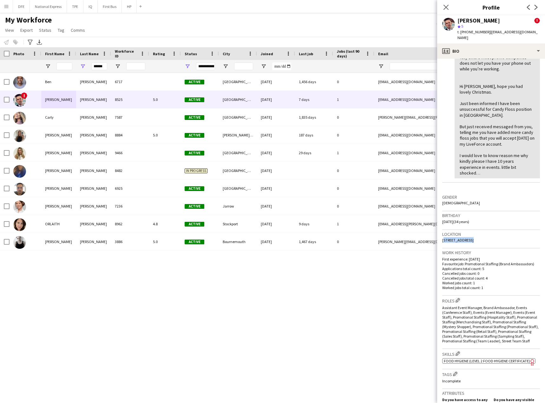
copy span "[GEOGRAPHIC_DATA]"
drag, startPoint x: 531, startPoint y: 233, endPoint x: 515, endPoint y: 233, distance: 16.2
click at [515, 233] on div "Location [STREET_ADDRESS]" at bounding box center [491, 239] width 98 height 18
copy span "BN16 1EX"
click at [447, 6] on icon at bounding box center [446, 7] width 6 height 6
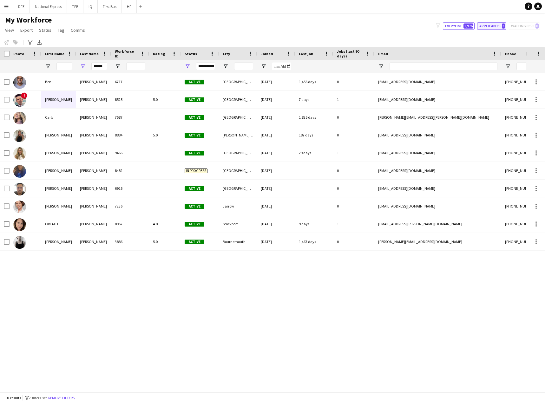
click at [490, 27] on button "Applicants 3" at bounding box center [491, 26] width 29 height 8
type input "**********"
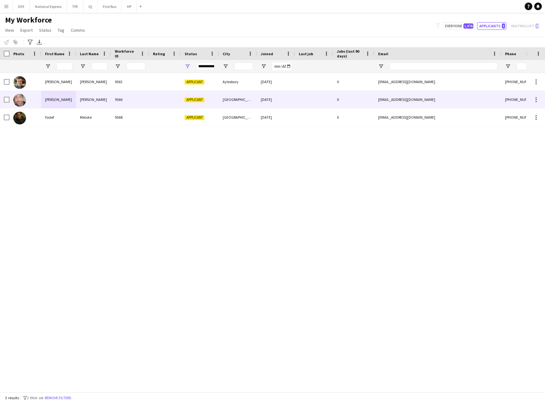
click at [60, 99] on div "[PERSON_NAME]" at bounding box center [58, 99] width 35 height 17
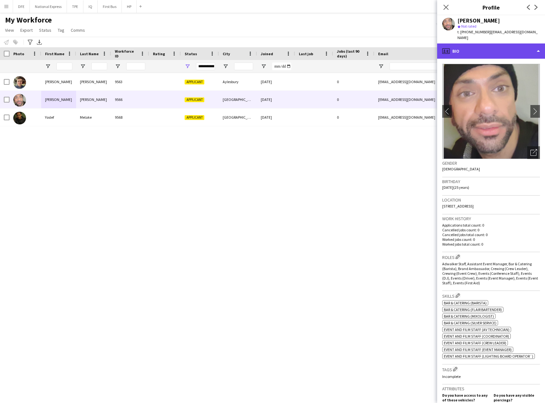
click at [501, 50] on div "profile Bio" at bounding box center [491, 50] width 108 height 15
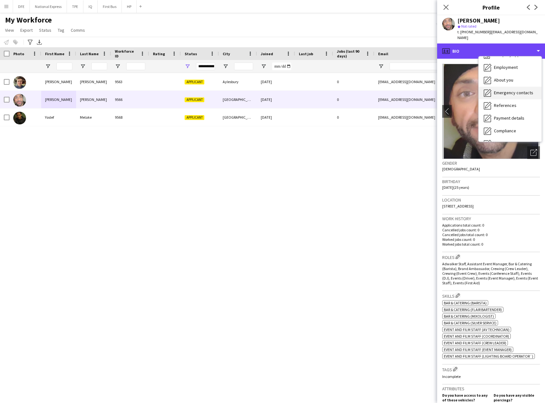
scroll to position [0, 0]
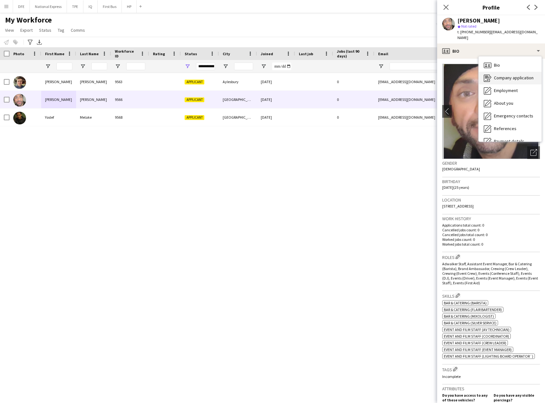
click at [513, 75] on span "Company application" at bounding box center [514, 78] width 40 height 6
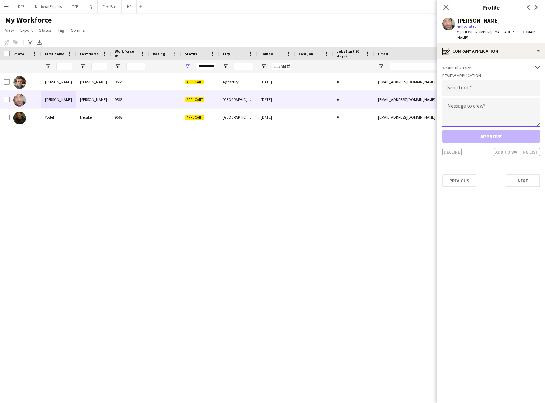
click at [479, 105] on textarea at bounding box center [491, 112] width 98 height 29
paste textarea "**********"
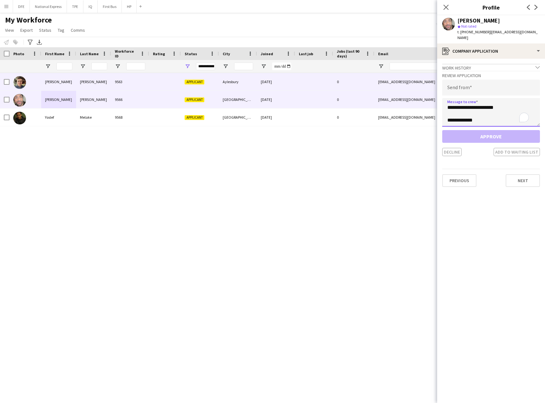
scroll to position [150, 0]
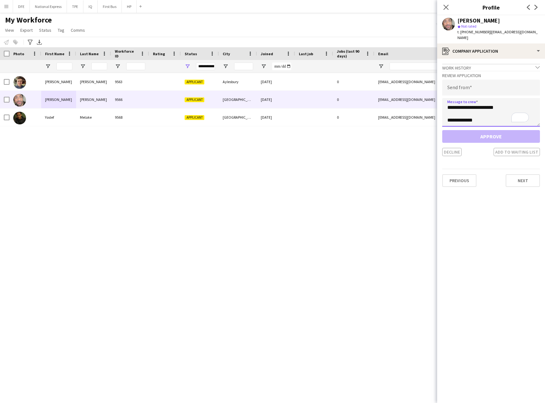
type textarea "**********"
click at [463, 82] on input "email" at bounding box center [491, 88] width 98 height 16
paste input "**********"
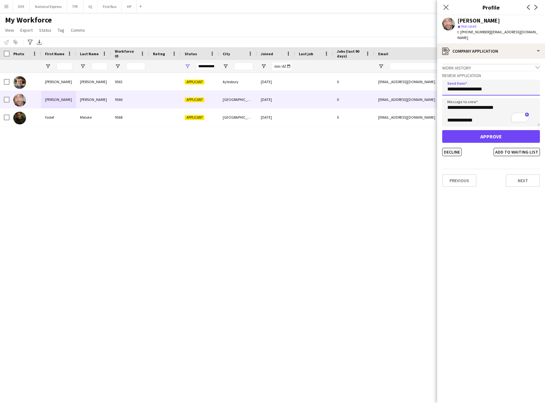
type input "**********"
click at [478, 130] on button "Approve" at bounding box center [491, 136] width 98 height 13
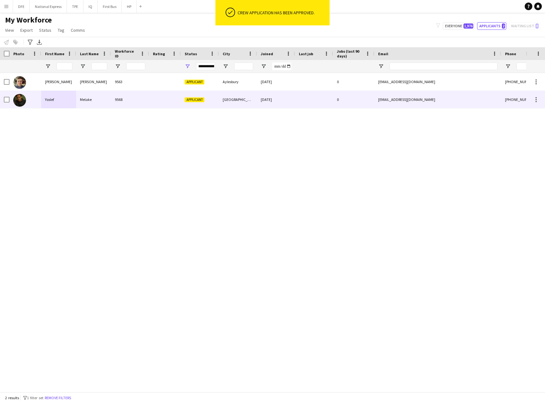
click at [64, 105] on div "Yoslef" at bounding box center [58, 99] width 35 height 17
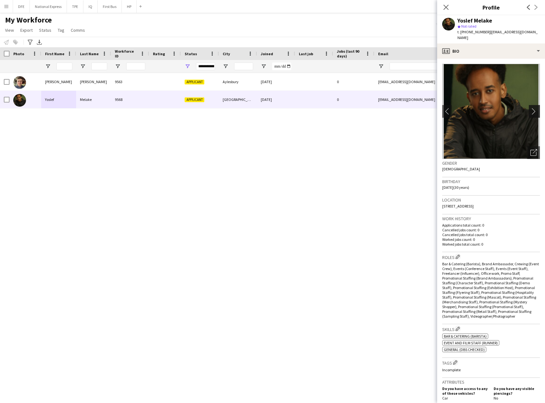
click at [530, 108] on app-icon "chevron-right" at bounding box center [535, 111] width 10 height 7
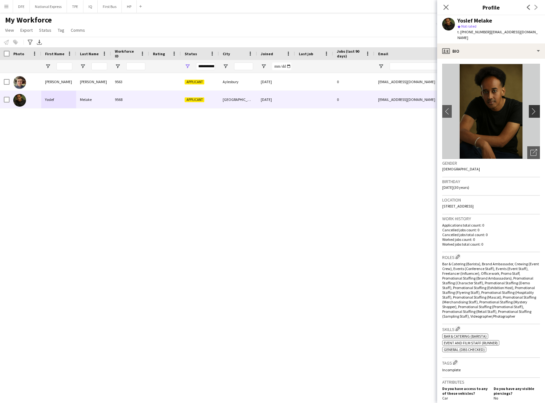
click at [530, 108] on app-icon "chevron-right" at bounding box center [535, 111] width 10 height 7
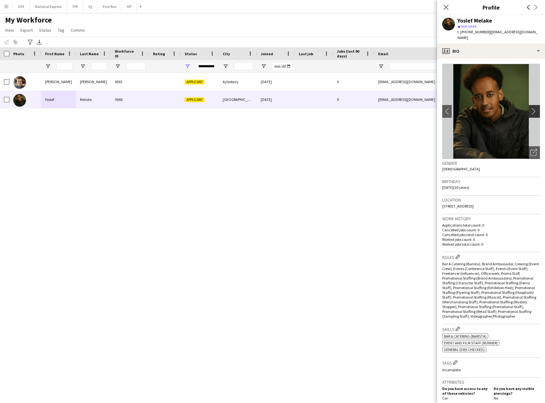
click at [530, 108] on app-icon "chevron-right" at bounding box center [535, 111] width 10 height 7
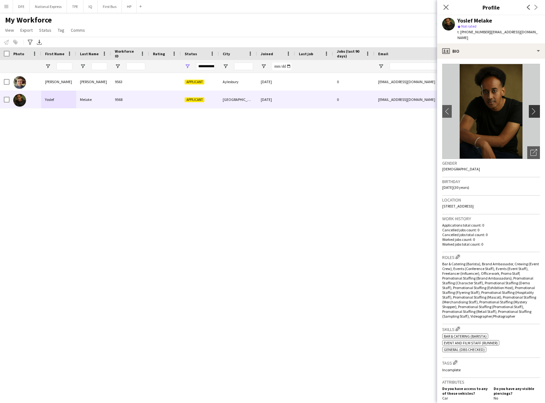
click at [530, 108] on app-icon "chevron-right" at bounding box center [535, 111] width 10 height 7
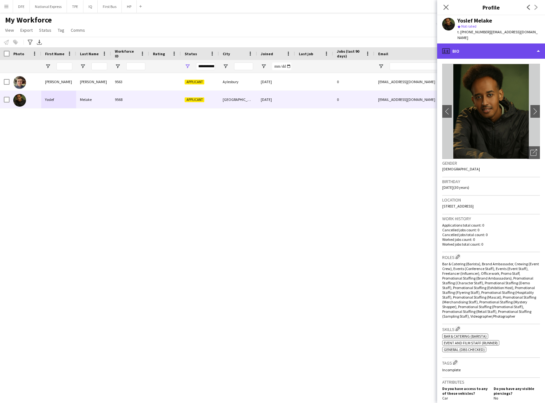
click at [487, 49] on div "profile Bio" at bounding box center [491, 50] width 108 height 15
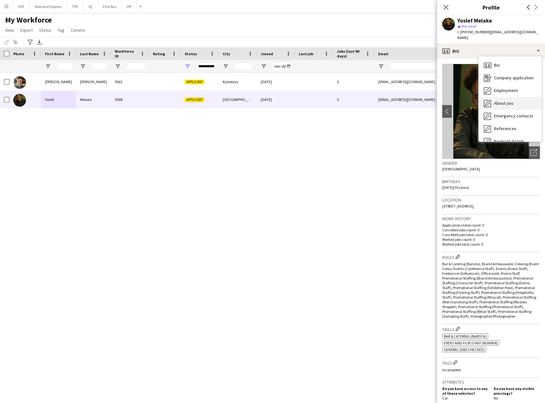
click at [510, 100] on span "About you" at bounding box center [503, 103] width 19 height 6
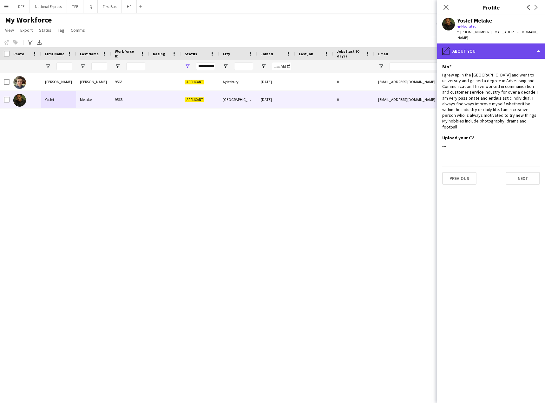
click at [488, 43] on div "pencil4 About you" at bounding box center [491, 50] width 108 height 15
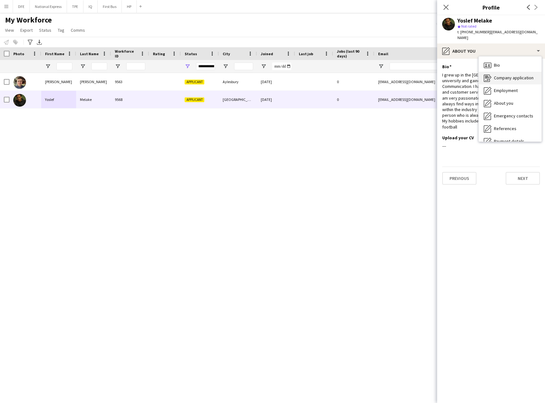
click at [508, 75] on span "Company application" at bounding box center [514, 78] width 40 height 6
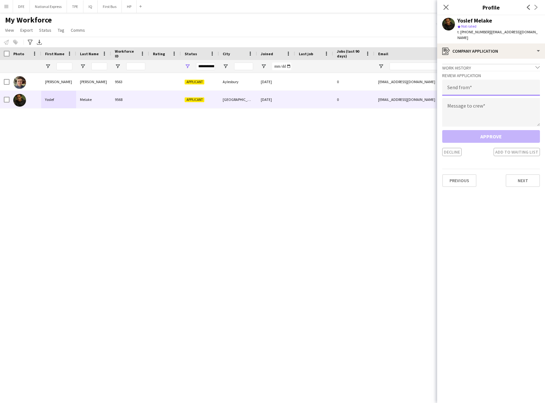
click at [470, 80] on input "email" at bounding box center [491, 88] width 98 height 16
paste input "**********"
type input "**********"
click at [486, 103] on textarea "To enrich screen reader interactions, please activate Accessibility in Grammarl…" at bounding box center [491, 112] width 98 height 29
paste textarea "**********"
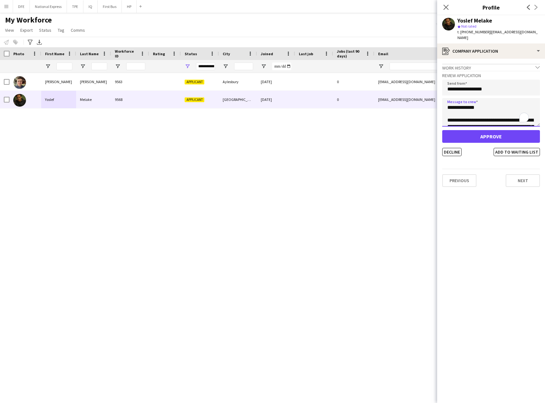
scroll to position [143, 0]
type textarea "**********"
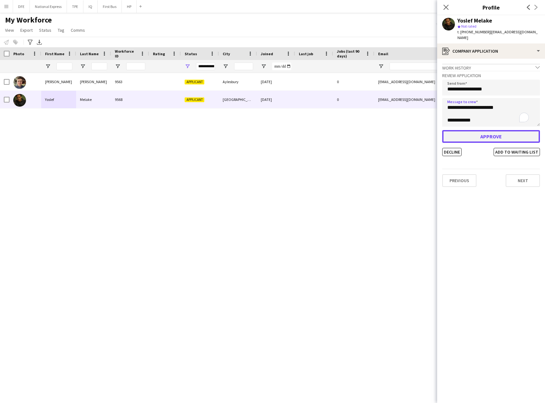
click at [493, 131] on button "Approve" at bounding box center [491, 136] width 98 height 13
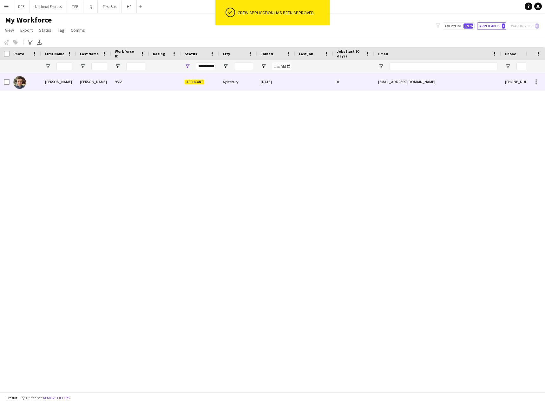
click at [66, 85] on div "[PERSON_NAME]" at bounding box center [58, 81] width 35 height 17
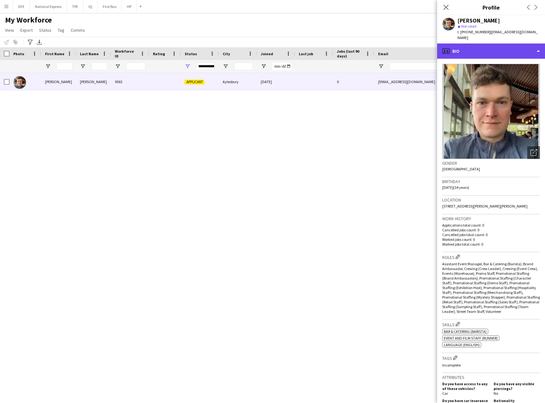
click at [491, 48] on div "profile Bio" at bounding box center [491, 50] width 108 height 15
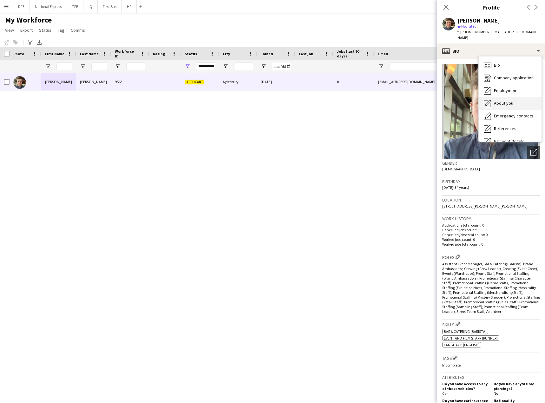
click at [510, 100] on span "About you" at bounding box center [503, 103] width 19 height 6
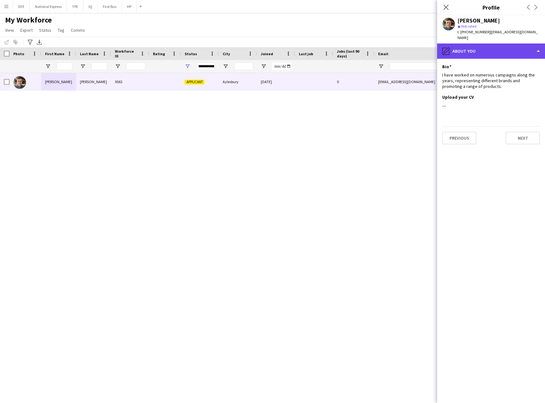
click at [482, 43] on div "pencil4 About you" at bounding box center [491, 50] width 108 height 15
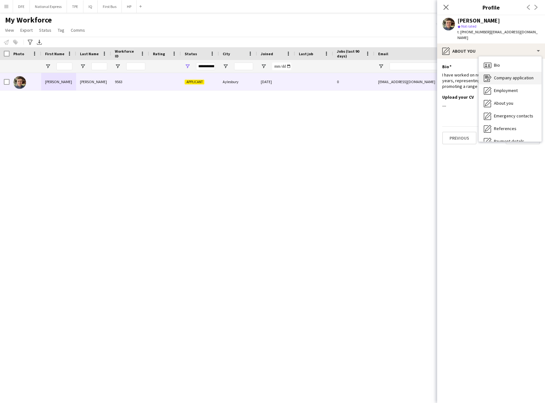
click at [505, 75] on span "Company application" at bounding box center [514, 78] width 40 height 6
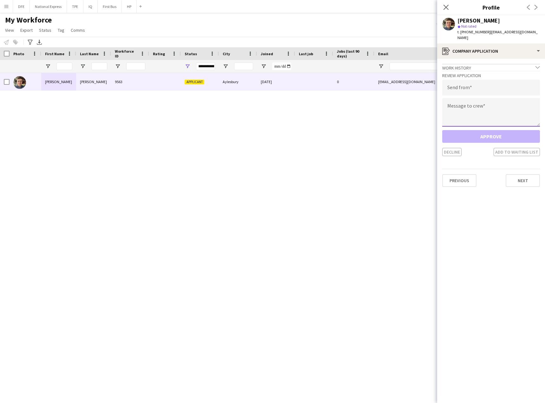
click at [482, 104] on textarea at bounding box center [491, 112] width 98 height 29
paste textarea "**********"
type textarea "**********"
click at [455, 82] on input "email" at bounding box center [491, 88] width 98 height 16
paste input "**********"
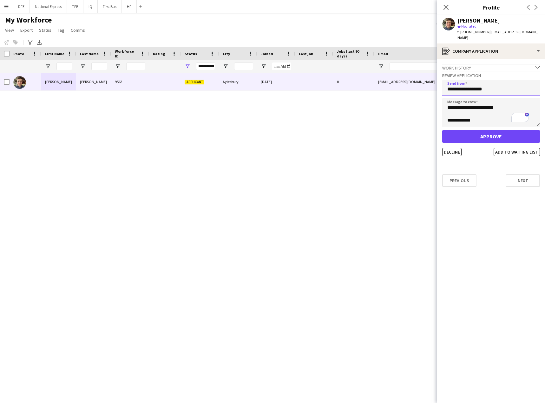
type input "**********"
click at [486, 133] on button "Approve" at bounding box center [491, 136] width 98 height 13
